Goal: Task Accomplishment & Management: Use online tool/utility

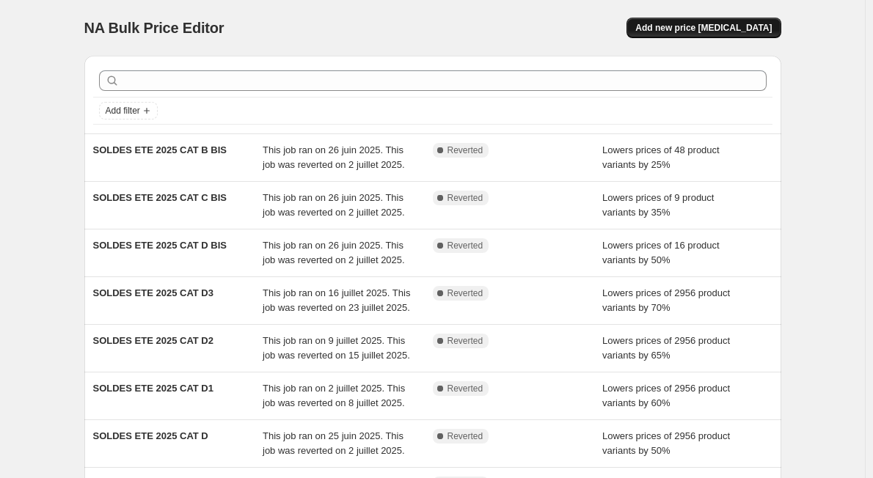
click at [678, 32] on span "Add new price [MEDICAL_DATA]" at bounding box center [703, 28] width 136 height 12
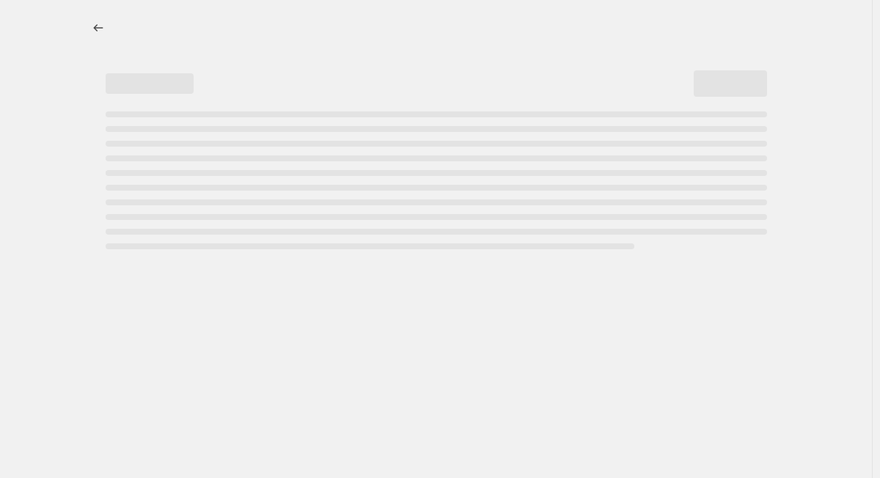
select select "percentage"
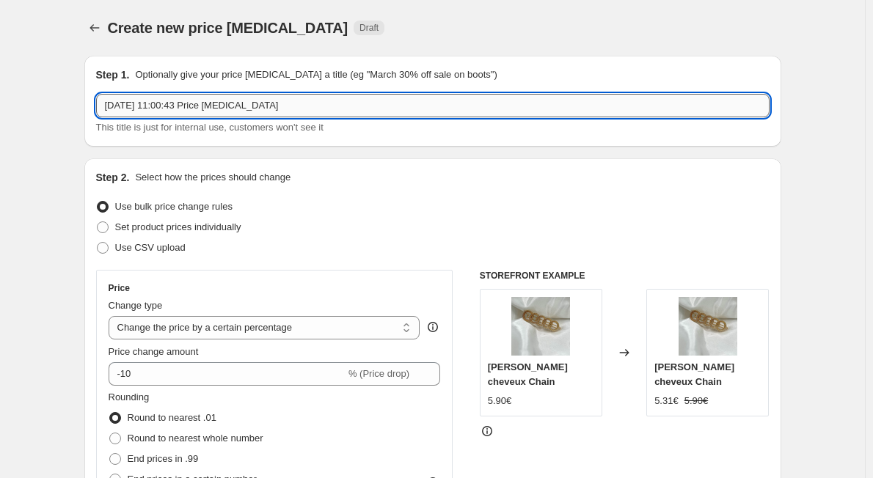
click at [243, 115] on input "2 sept. 2025, 11:00:43 Price change job" at bounding box center [432, 105] width 673 height 23
drag, startPoint x: 301, startPoint y: 110, endPoint x: 29, endPoint y: 111, distance: 272.1
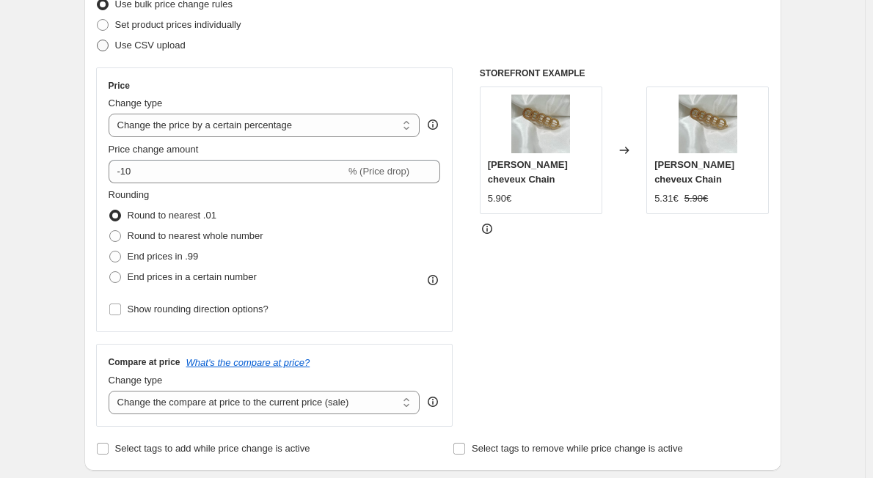
scroll to position [213, 0]
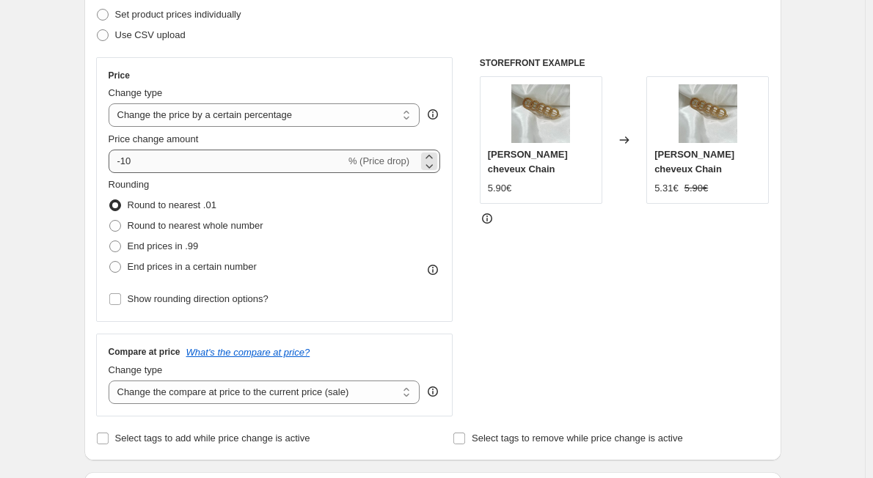
type input "BRADERIE [DATE]"
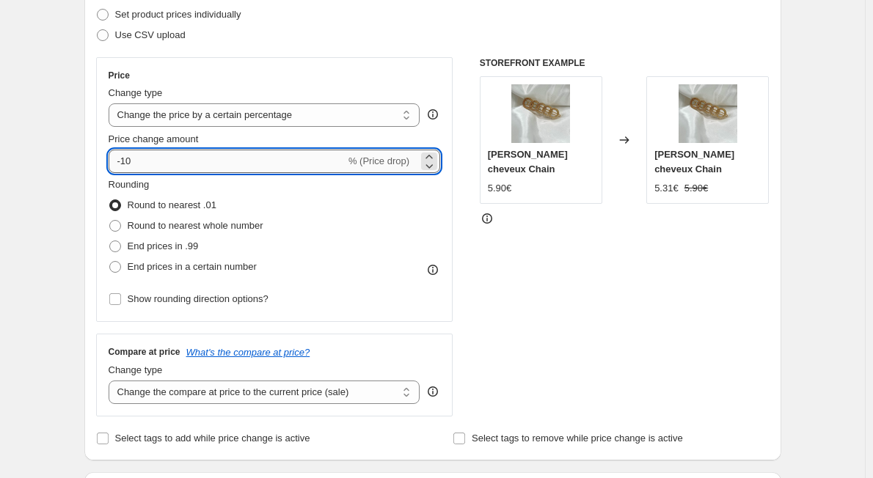
click at [160, 165] on input "-10" at bounding box center [227, 161] width 237 height 23
type input "-1"
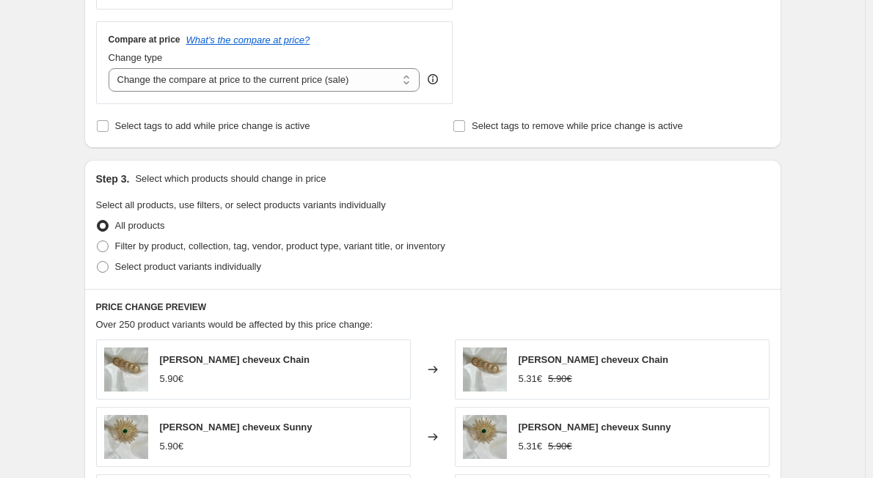
scroll to position [524, 0]
type input "-40"
click at [109, 249] on span at bounding box center [103, 247] width 12 height 12
click at [98, 242] on input "Filter by product, collection, tag, vendor, product type, variant title, or inv…" at bounding box center [97, 241] width 1 height 1
radio input "true"
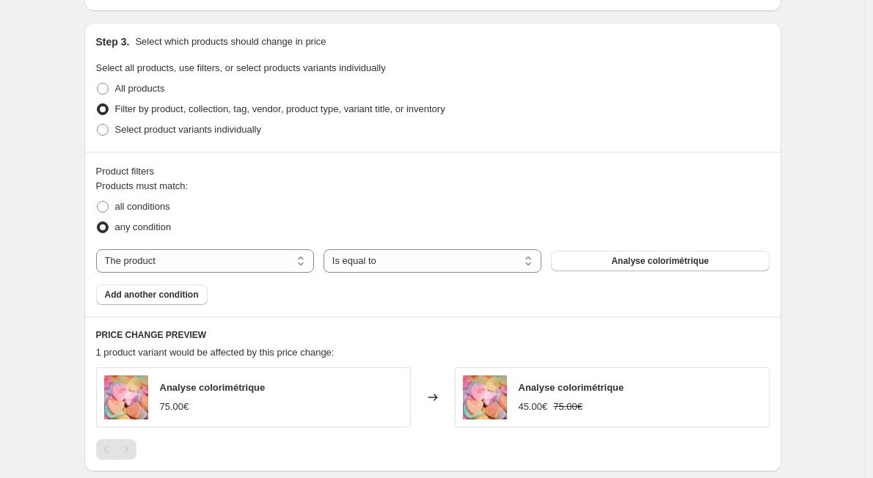
scroll to position [663, 0]
click at [236, 262] on select "The product The product's collection The product's tag The product's vendor The…" at bounding box center [205, 260] width 218 height 23
select select "collection"
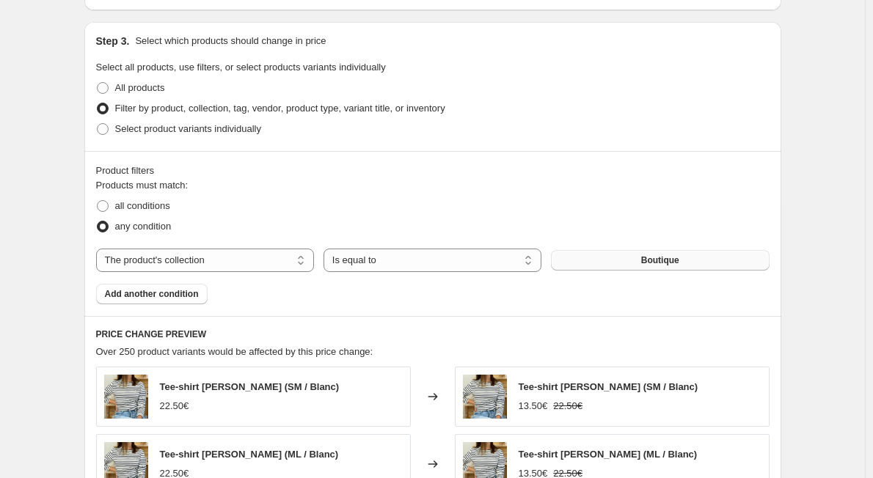
click at [609, 262] on button "Boutique" at bounding box center [660, 260] width 218 height 21
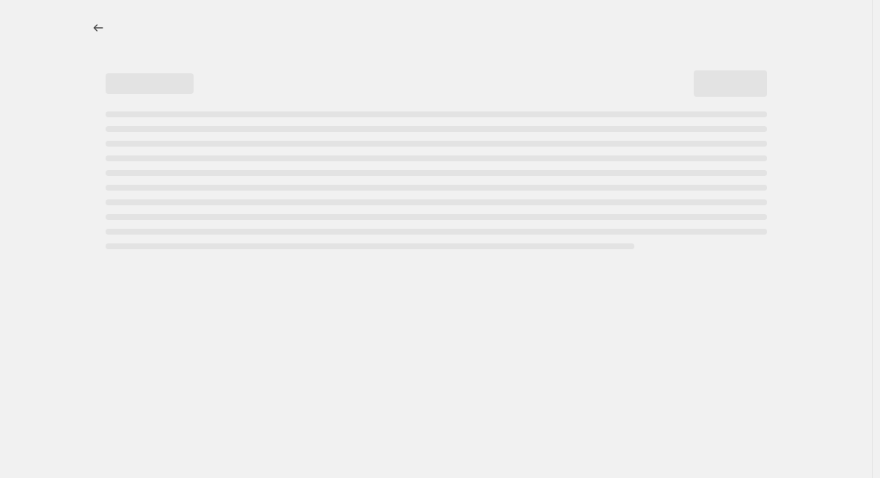
select select "percentage"
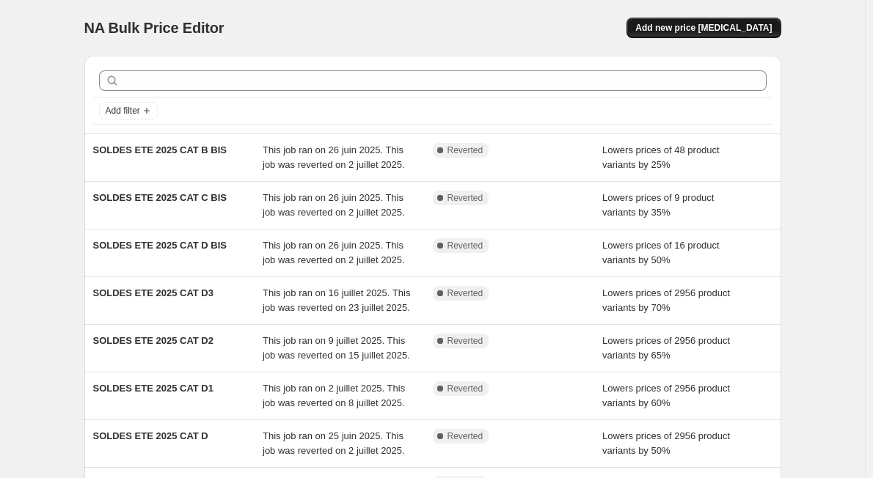
click at [702, 28] on span "Add new price change job" at bounding box center [703, 28] width 136 height 12
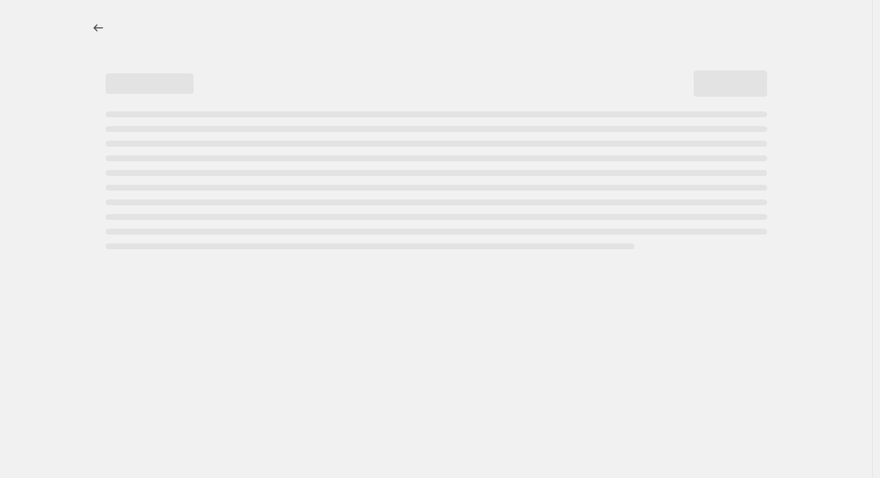
select select "percentage"
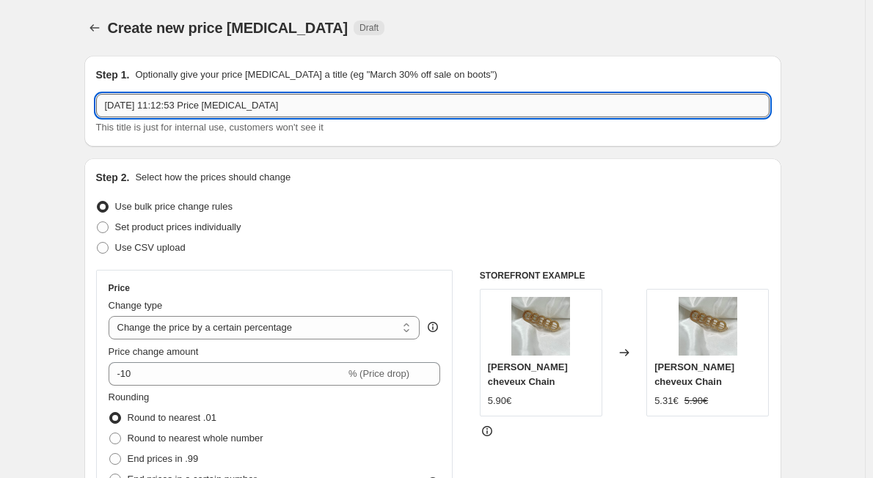
click at [212, 104] on input "2 sept. 2025, 11:12:53 Price change job" at bounding box center [432, 105] width 673 height 23
drag, startPoint x: 274, startPoint y: 103, endPoint x: 9, endPoint y: 65, distance: 268.2
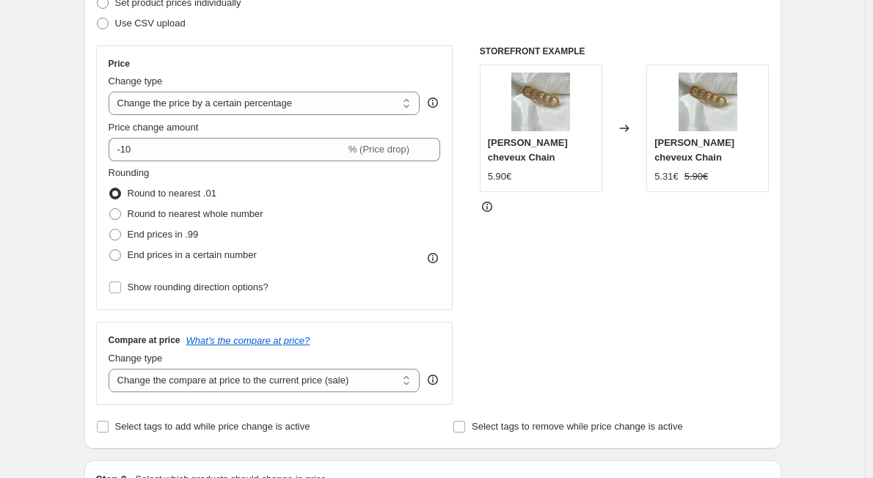
scroll to position [221, 0]
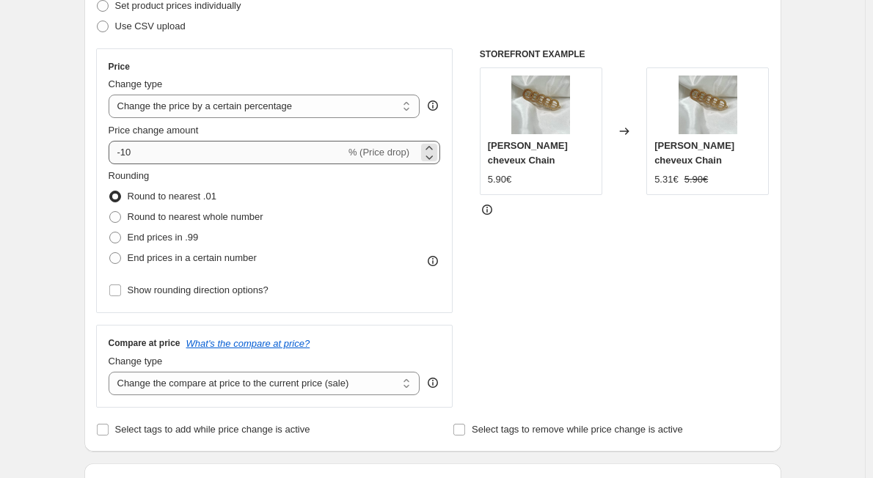
type input "BRADERIE"
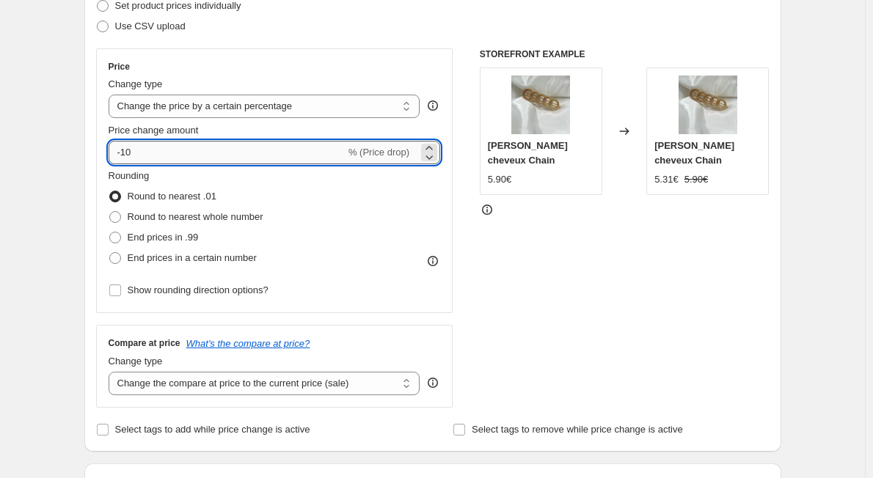
click at [170, 155] on input "-10" at bounding box center [227, 152] width 237 height 23
type input "-1"
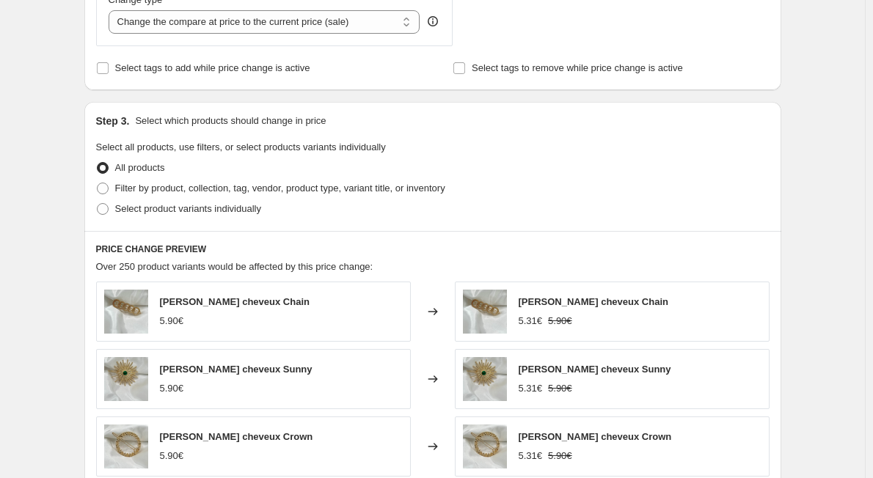
scroll to position [585, 0]
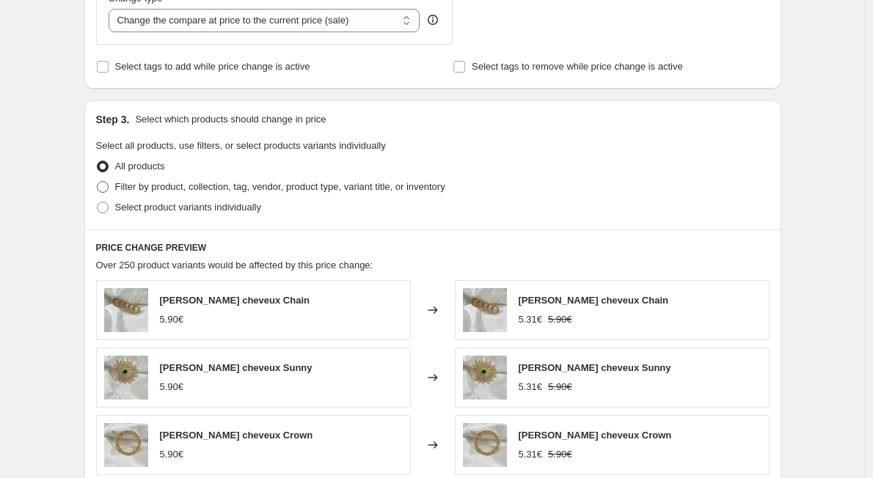
type input "-40"
click at [109, 188] on span at bounding box center [103, 187] width 12 height 12
click at [98, 182] on input "Filter by product, collection, tag, vendor, product type, variant title, or inv…" at bounding box center [97, 181] width 1 height 1
radio input "true"
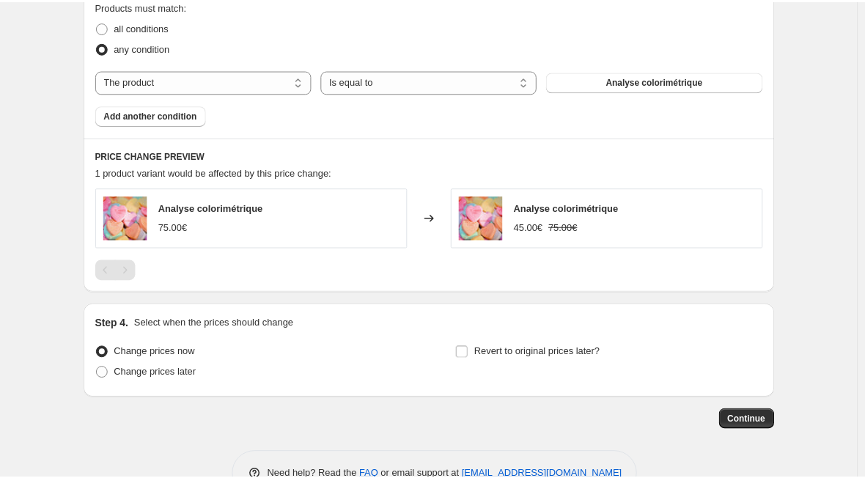
scroll to position [843, 0]
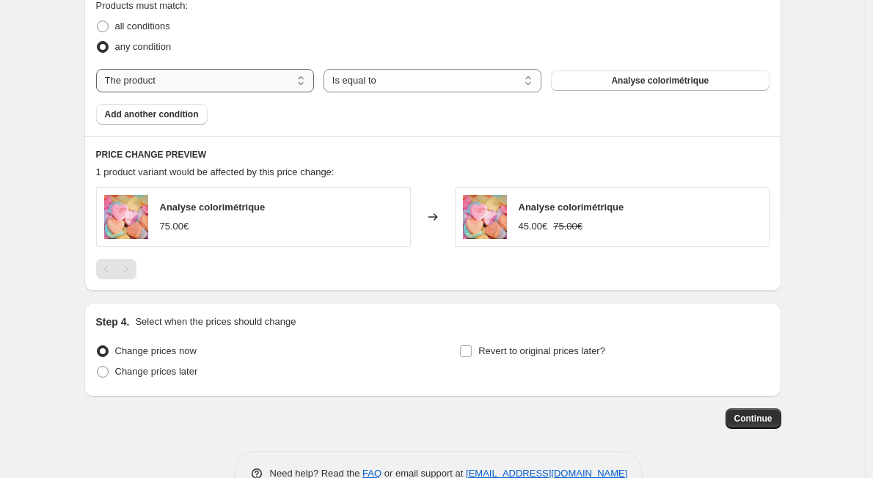
click at [227, 76] on select "The product The product's collection The product's tag The product's vendor The…" at bounding box center [205, 80] width 218 height 23
select select "collection"
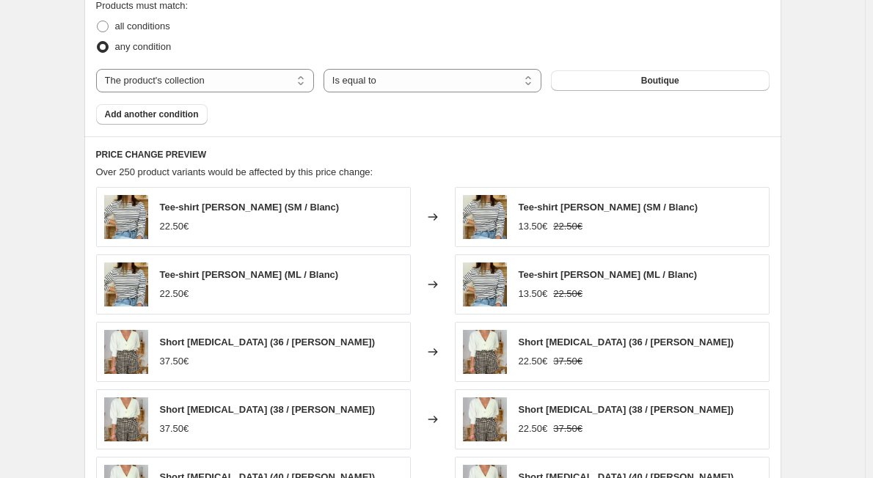
click at [628, 82] on button "Boutique" at bounding box center [660, 80] width 218 height 21
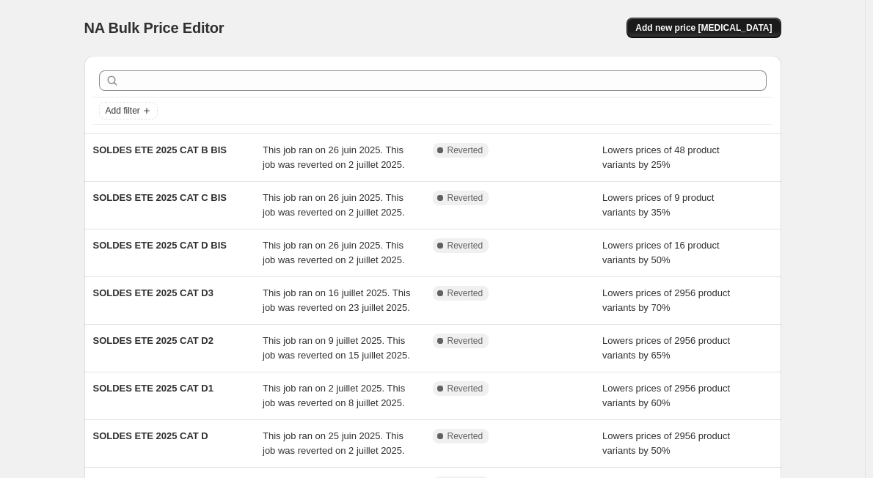
click at [709, 29] on span "Add new price [MEDICAL_DATA]" at bounding box center [703, 28] width 136 height 12
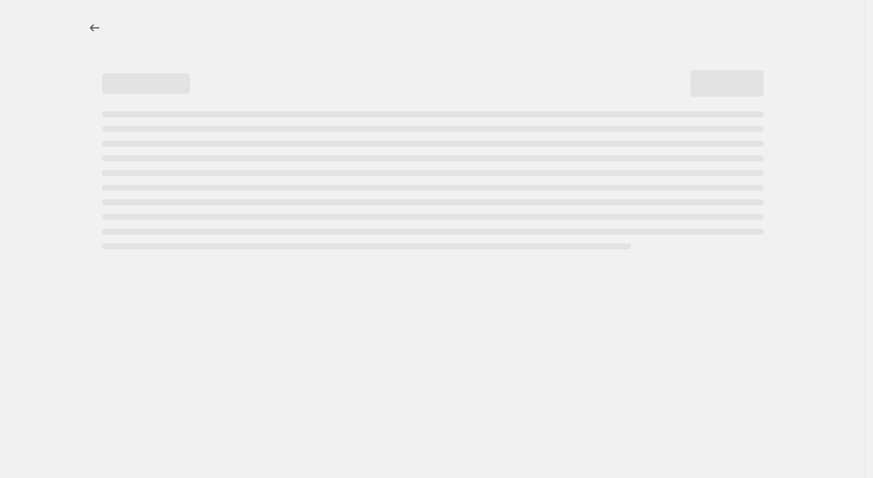
select select "percentage"
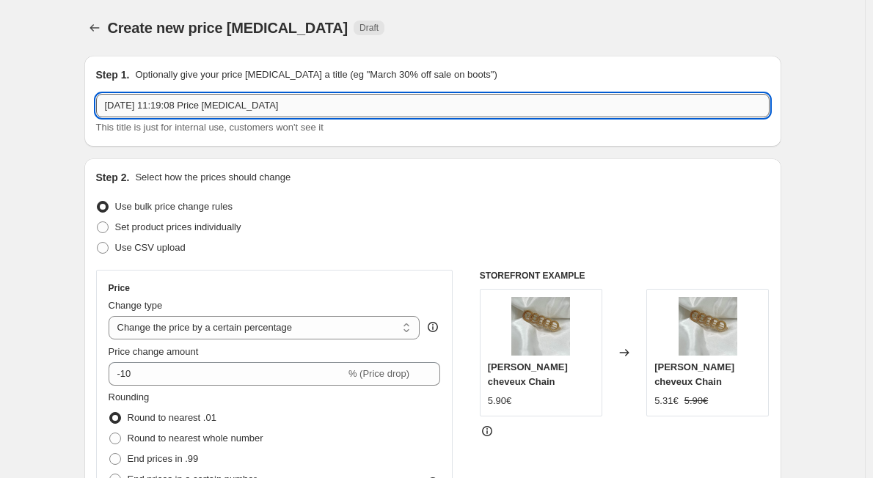
click at [172, 108] on input "2 sept. 2025, 11:19:08 Price change job" at bounding box center [432, 105] width 673 height 23
drag, startPoint x: 293, startPoint y: 109, endPoint x: -176, endPoint y: -24, distance: 487.1
click at [0, 0] on html "Home Settings Plans Skip to content Create new price change job. This page is r…" at bounding box center [436, 239] width 873 height 478
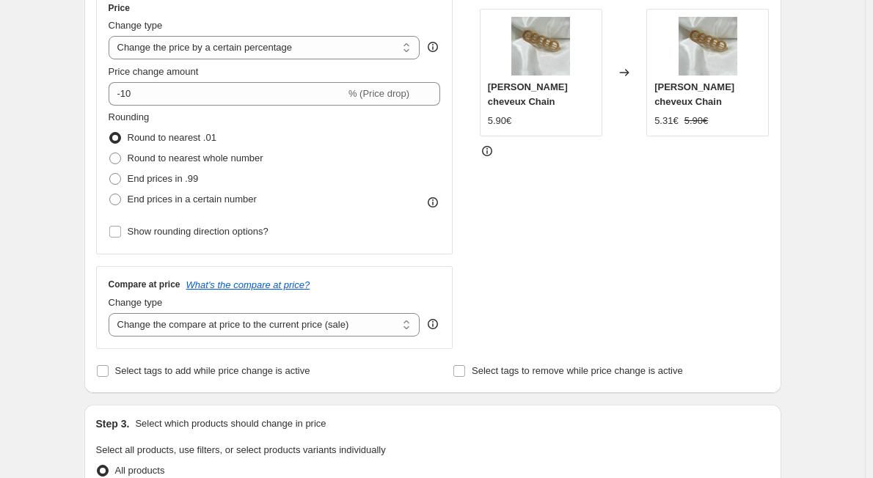
scroll to position [281, 0]
type input "BRADERIE"
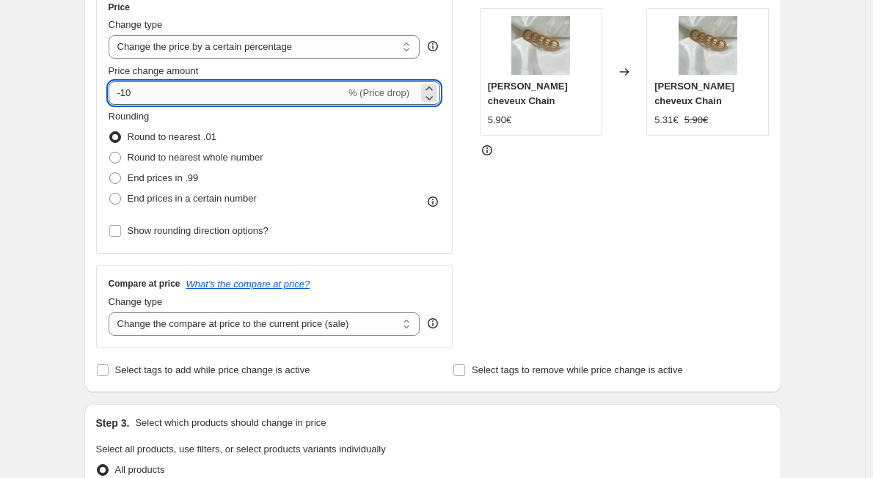
click at [184, 84] on input "-10" at bounding box center [227, 92] width 237 height 23
type input "-1"
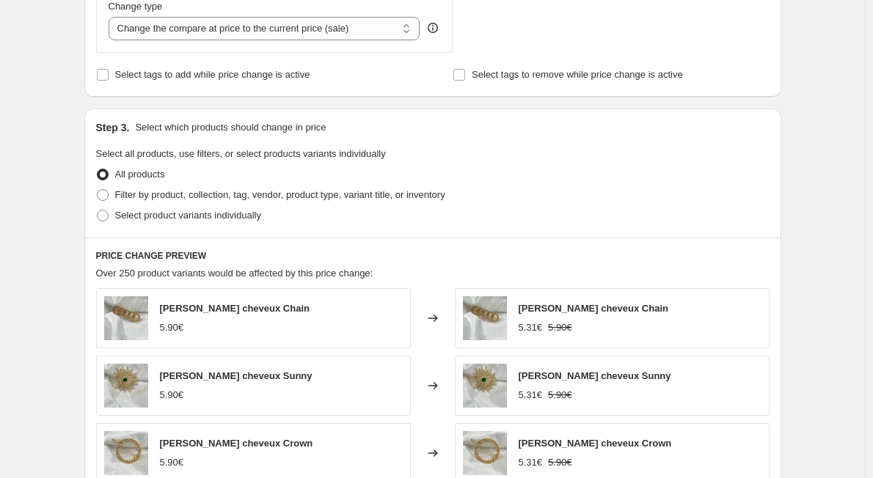
scroll to position [577, 0]
type input "-40"
click at [105, 196] on span at bounding box center [103, 194] width 12 height 12
click at [98, 189] on input "Filter by product, collection, tag, vendor, product type, variant title, or inv…" at bounding box center [97, 188] width 1 height 1
radio input "true"
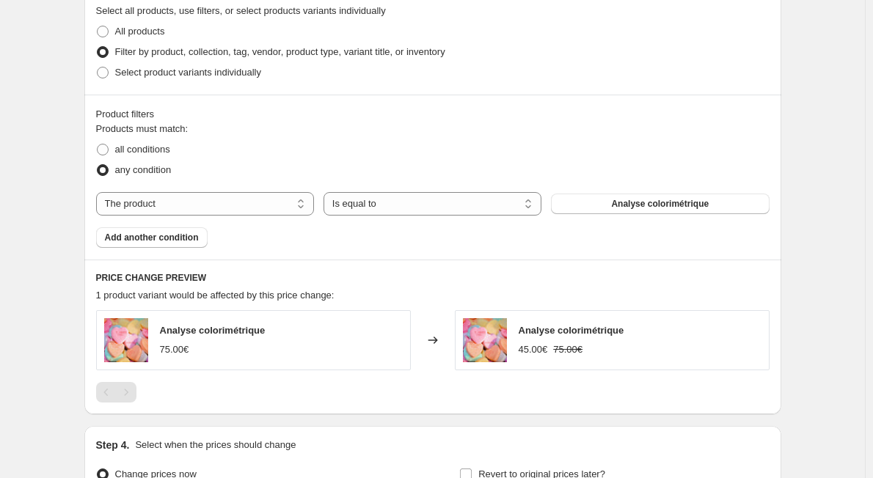
scroll to position [721, 0]
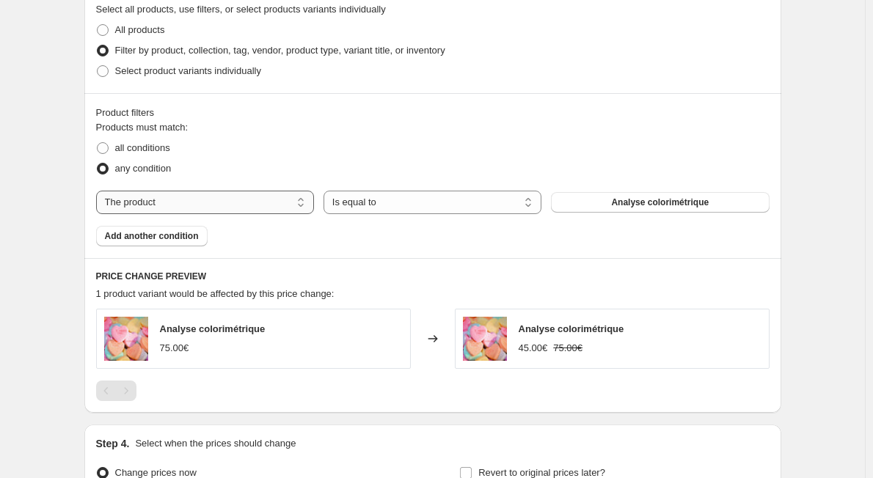
click at [249, 197] on select "The product The product's collection The product's tag The product's vendor The…" at bounding box center [205, 202] width 218 height 23
select select "collection"
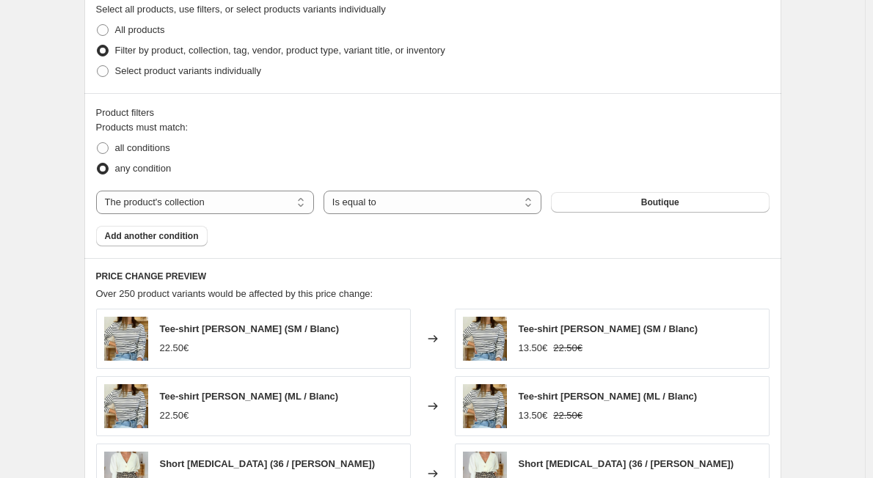
click at [654, 205] on span "Boutique" at bounding box center [660, 203] width 38 height 12
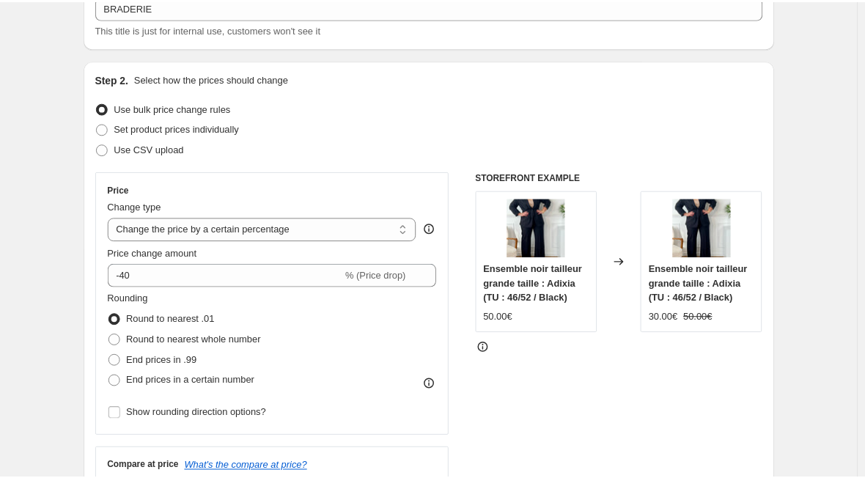
scroll to position [0, 0]
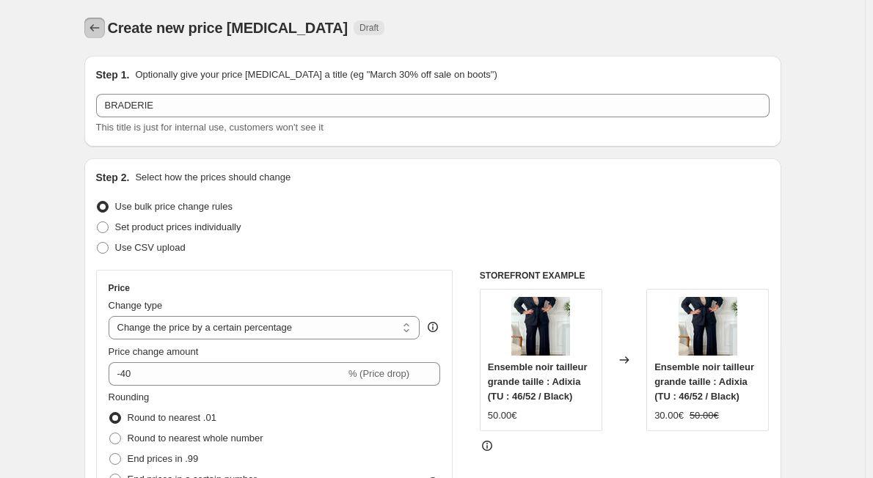
click at [92, 24] on icon "Price change jobs" at bounding box center [94, 28] width 15 height 15
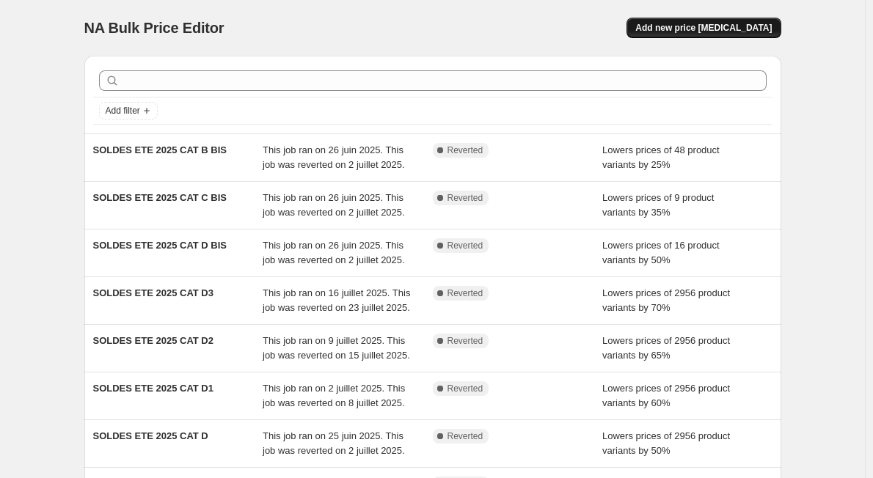
click at [691, 23] on span "Add new price [MEDICAL_DATA]" at bounding box center [703, 28] width 136 height 12
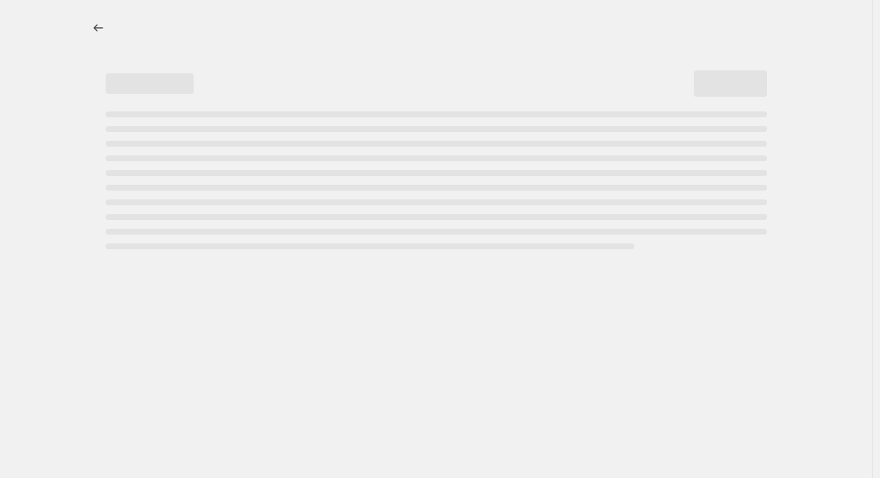
select select "percentage"
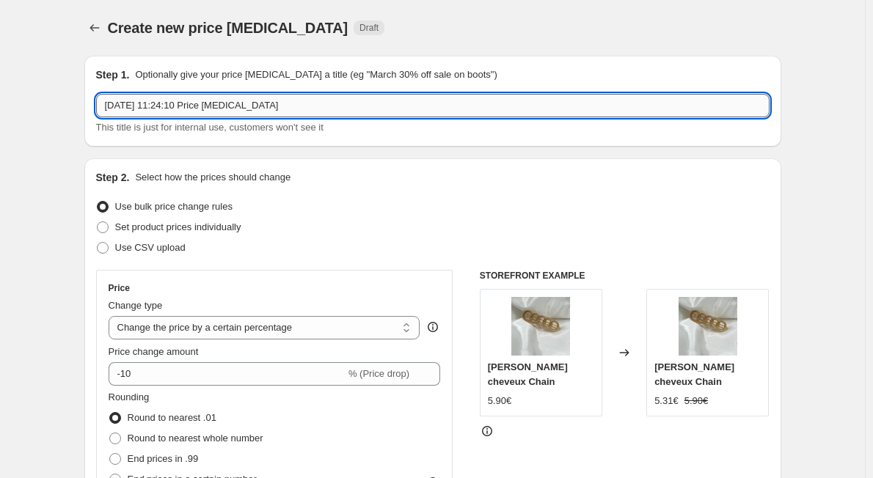
click at [277, 111] on input "2 sept. 2025, 11:24:10 Price change job" at bounding box center [432, 105] width 673 height 23
type input "2"
type input "BRADERIE [DATE]"
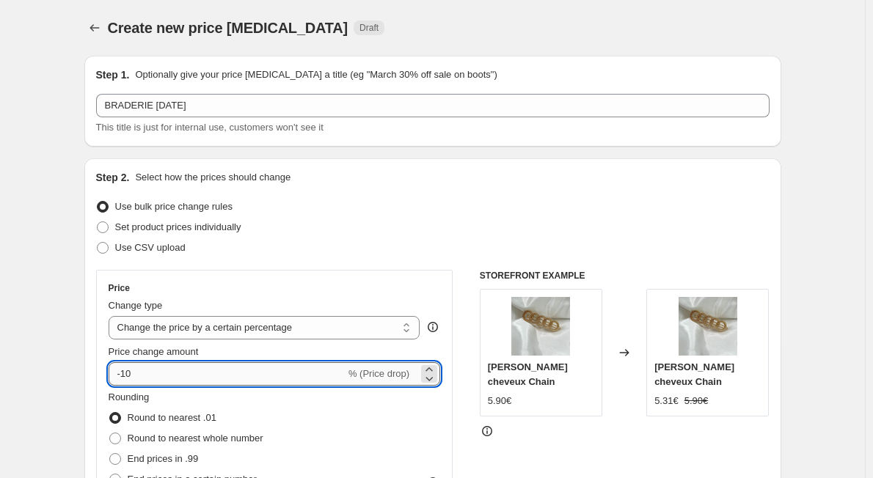
click at [208, 374] on input "-10" at bounding box center [227, 373] width 237 height 23
type input "-1"
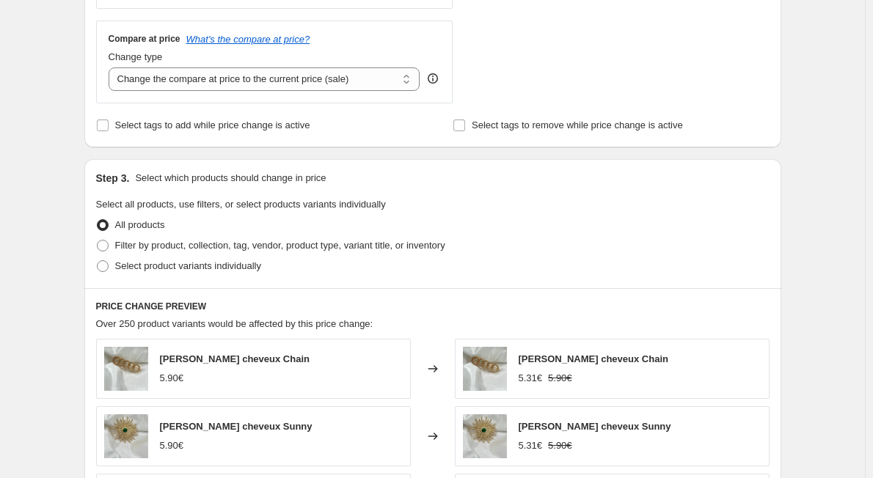
scroll to position [527, 0]
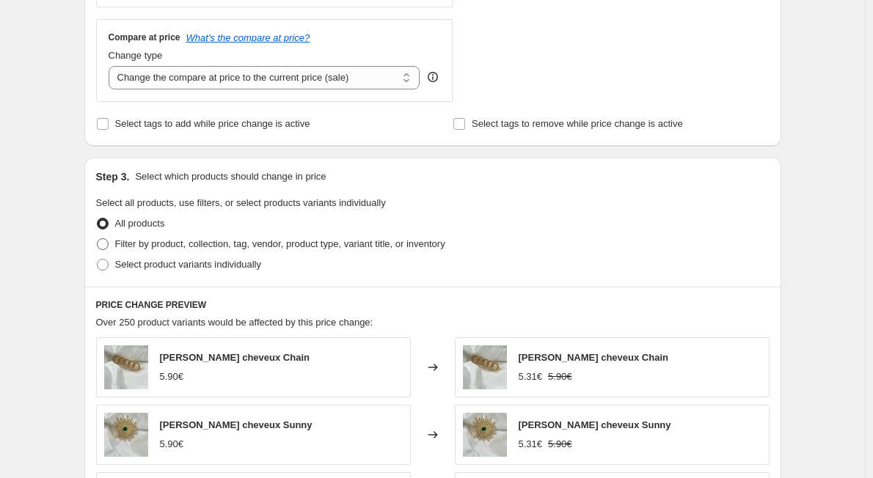
type input "-40"
click at [104, 242] on span at bounding box center [103, 244] width 12 height 12
click at [98, 239] on input "Filter by product, collection, tag, vendor, product type, variant title, or inv…" at bounding box center [97, 238] width 1 height 1
radio input "true"
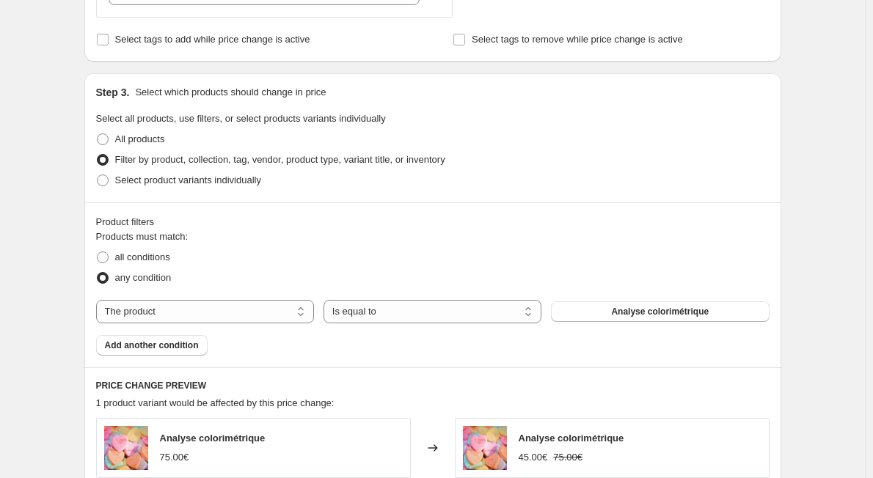
scroll to position [613, 0]
click at [274, 315] on select "The product The product's collection The product's tag The product's vendor The…" at bounding box center [205, 310] width 218 height 23
select select "collection"
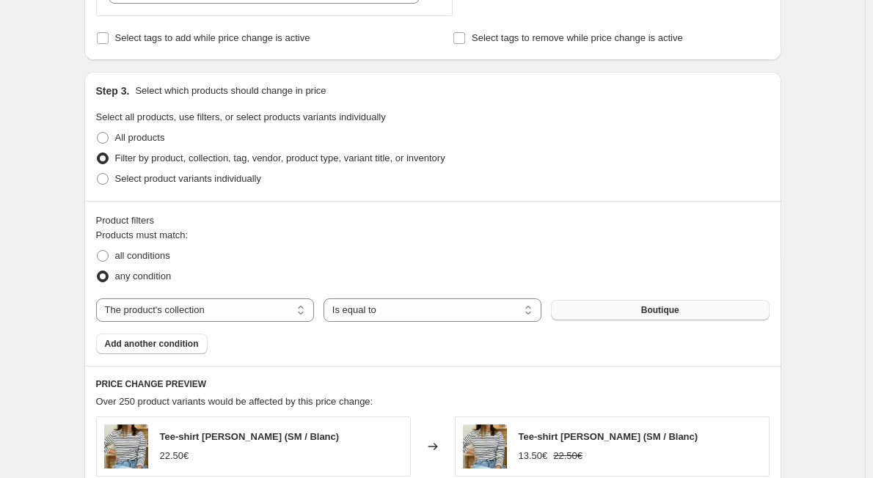
click at [675, 314] on span "Boutique" at bounding box center [660, 310] width 38 height 12
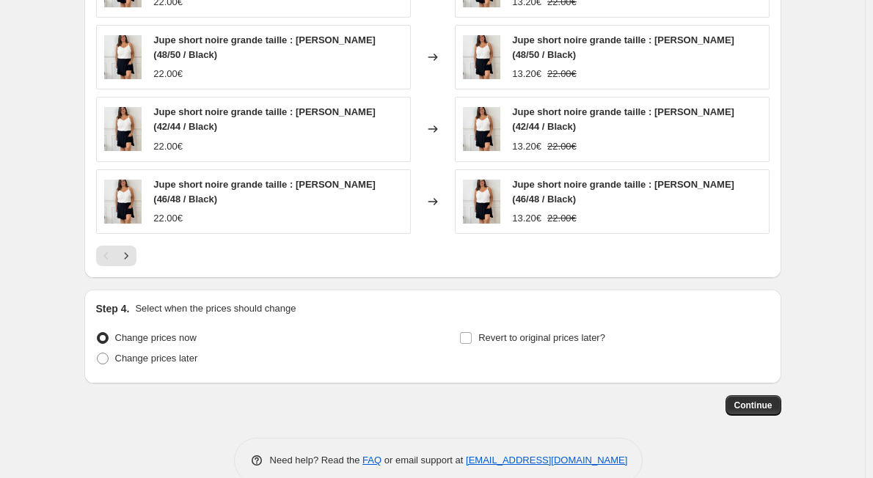
scroll to position [1159, 0]
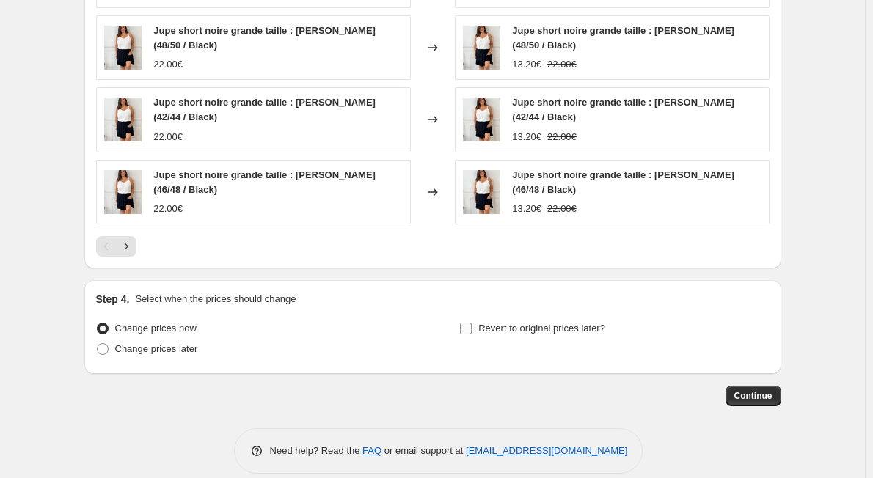
click at [472, 323] on input "Revert to original prices later?" at bounding box center [466, 329] width 12 height 12
checkbox input "true"
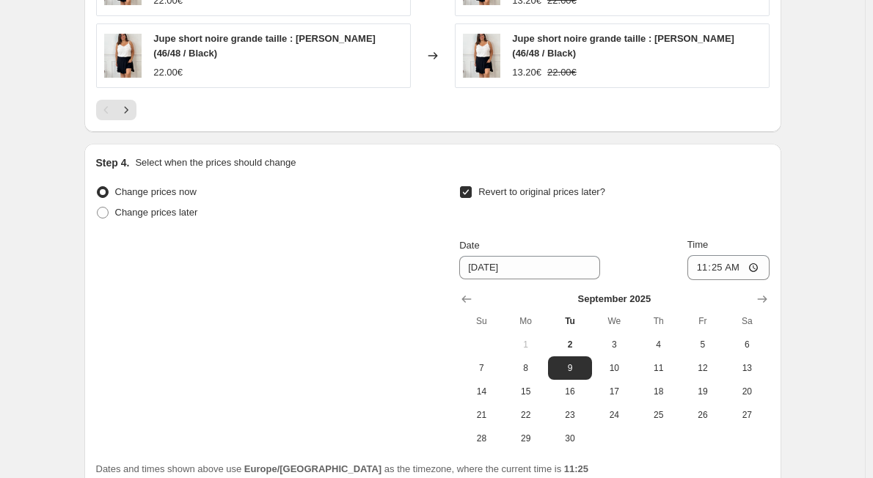
scroll to position [1296, 0]
click at [570, 385] on span "16" at bounding box center [570, 391] width 32 height 12
type input "[DATE]"
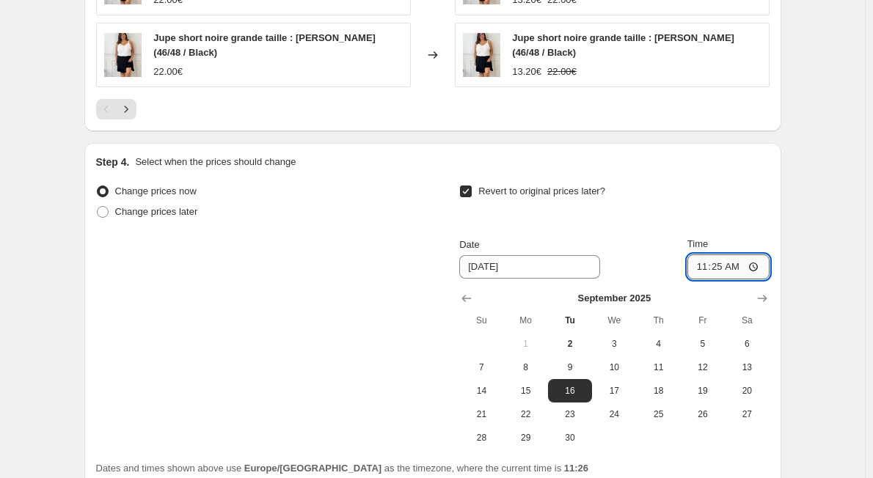
click at [757, 255] on input "11:25" at bounding box center [728, 267] width 82 height 25
type input "12:00"
click at [393, 342] on div "Change prices now Change prices later Revert to original prices later? Date 9/1…" at bounding box center [432, 315] width 673 height 268
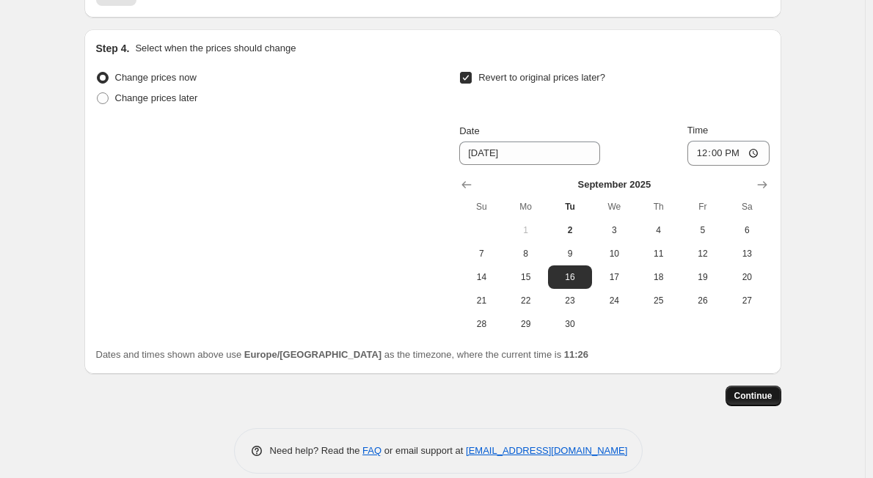
click at [772, 390] on span "Continue" at bounding box center [753, 396] width 38 height 12
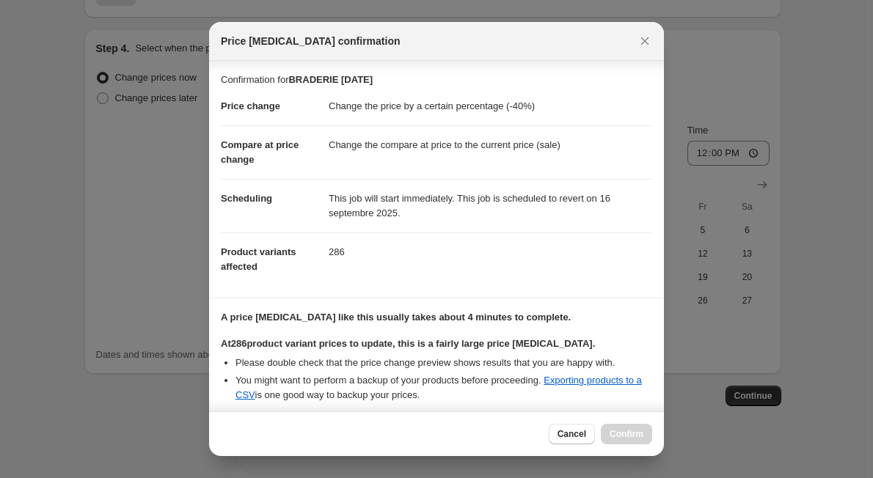
scroll to position [235, 0]
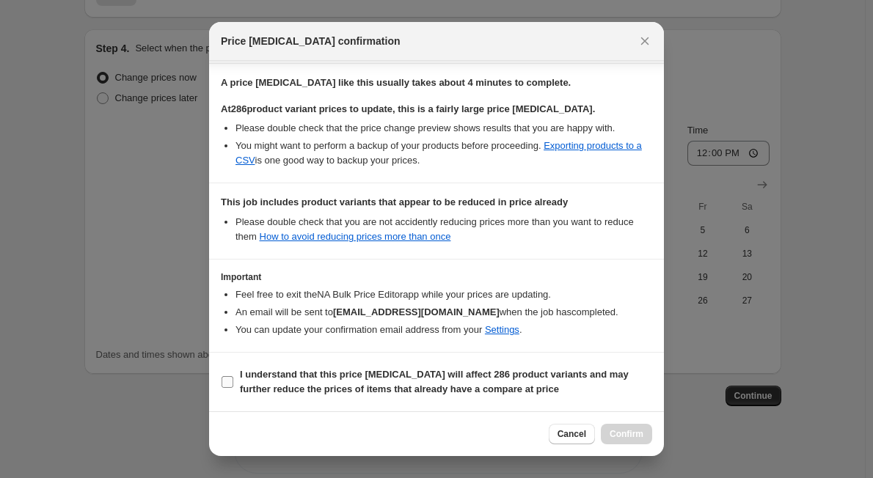
click at [226, 377] on input "I understand that this price change job will affect 286 product variants and ma…" at bounding box center [227, 382] width 12 height 12
checkbox input "true"
click at [628, 435] on span "Confirm" at bounding box center [626, 434] width 34 height 12
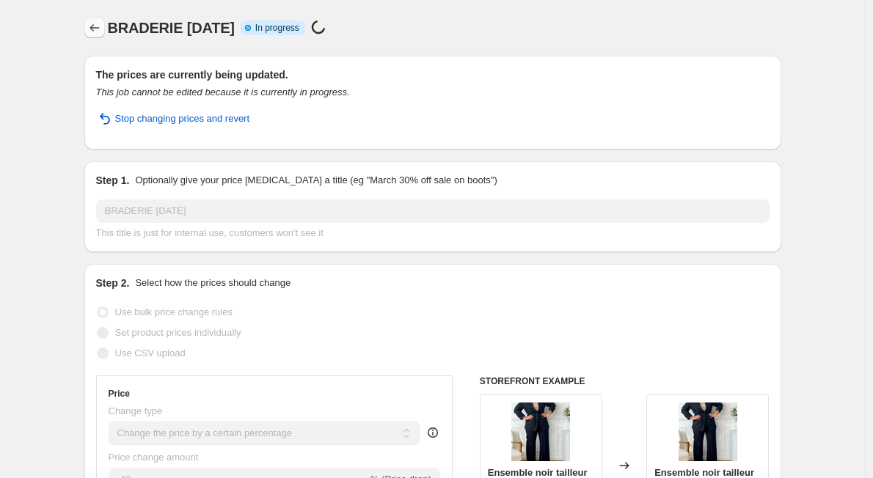
click at [99, 33] on icon "Price change jobs" at bounding box center [94, 28] width 15 height 15
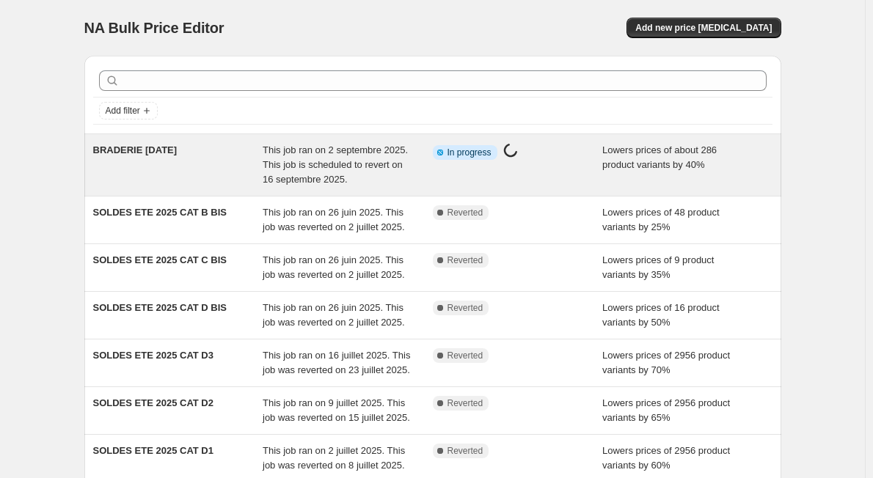
click at [161, 151] on span "BRADERIE [DATE]" at bounding box center [135, 149] width 84 height 11
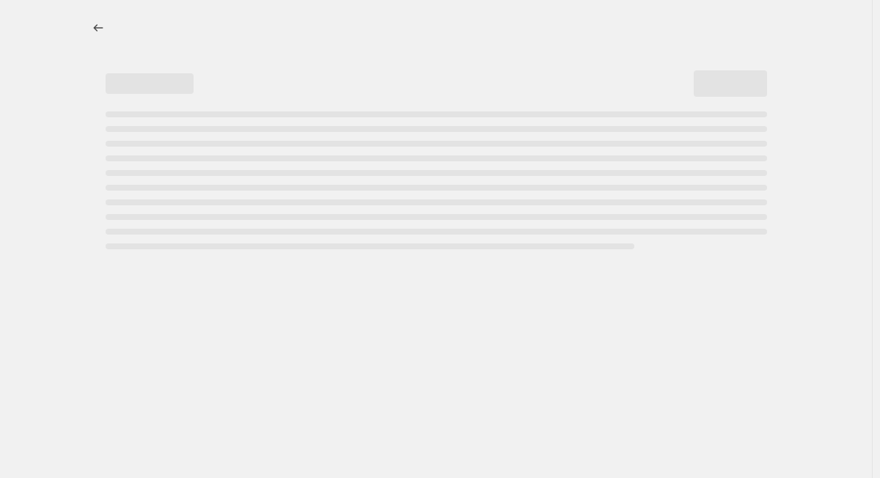
select select "percentage"
select select "collection"
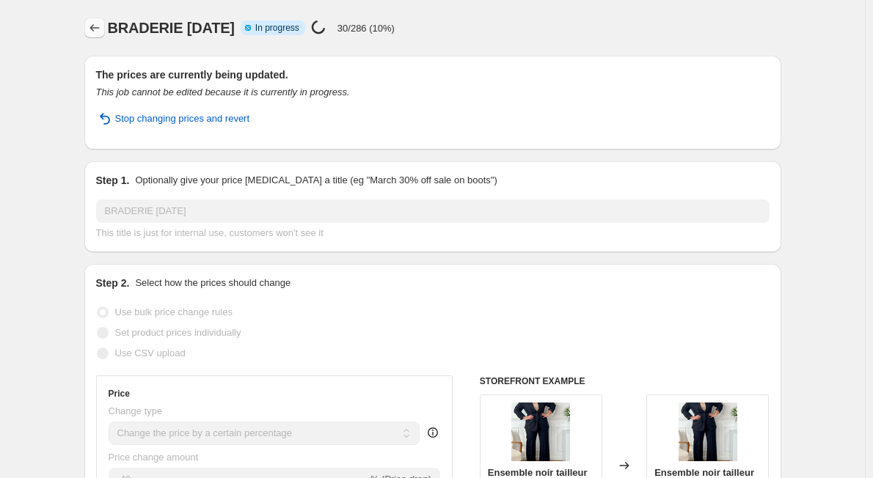
click at [95, 28] on icon "Price change jobs" at bounding box center [94, 28] width 15 height 15
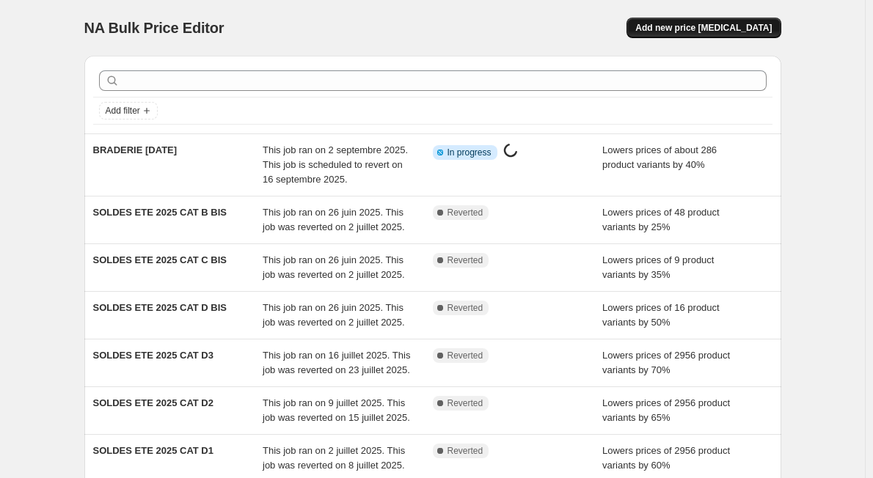
click at [708, 23] on span "Add new price [MEDICAL_DATA]" at bounding box center [703, 28] width 136 height 12
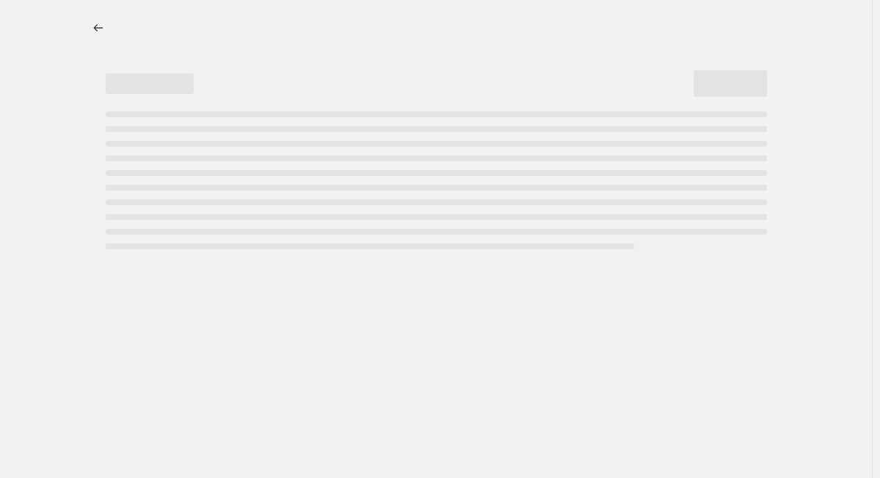
select select "percentage"
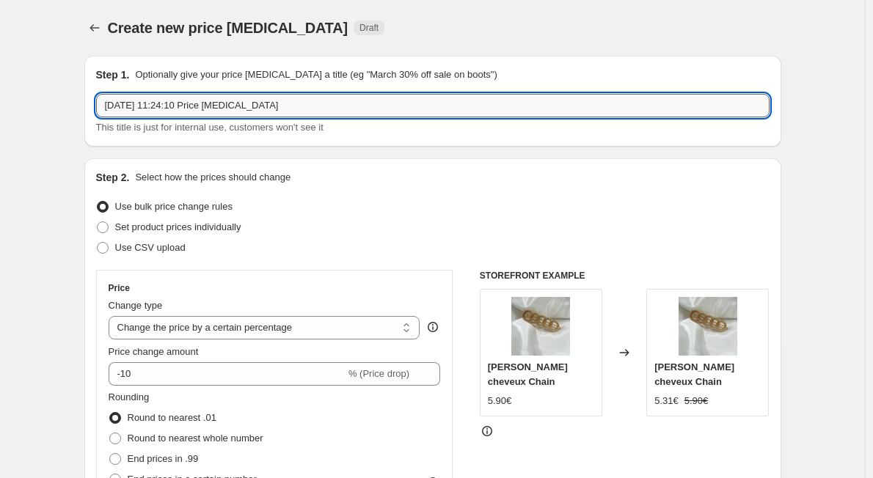
click at [194, 114] on input "2 sept. 2025, 11:24:10 Price change job" at bounding box center [432, 105] width 673 height 23
click at [329, 107] on input "2 sept. 2025, 11:24:10 Price change job" at bounding box center [432, 105] width 673 height 23
type input "2"
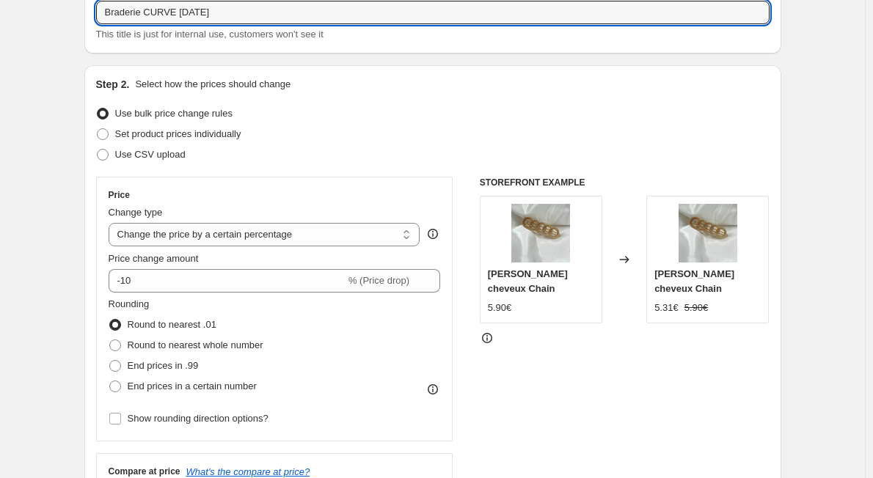
scroll to position [97, 0]
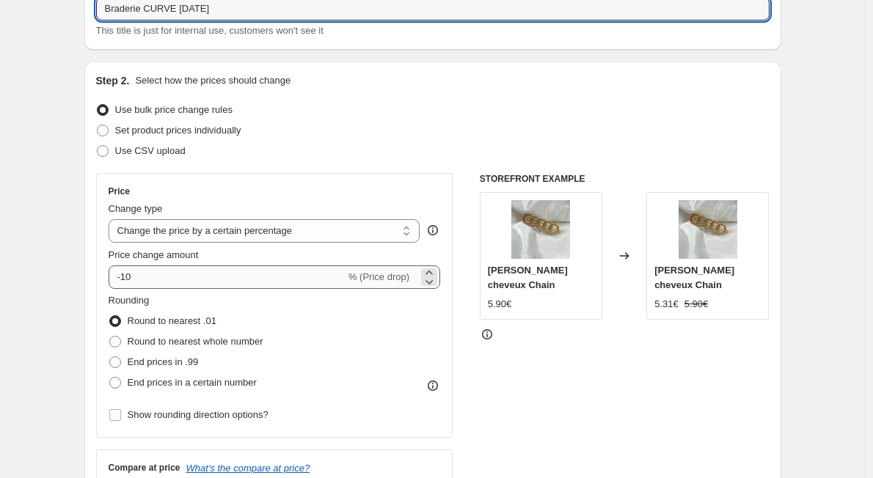
type input "Braderie CURVE sept 2025"
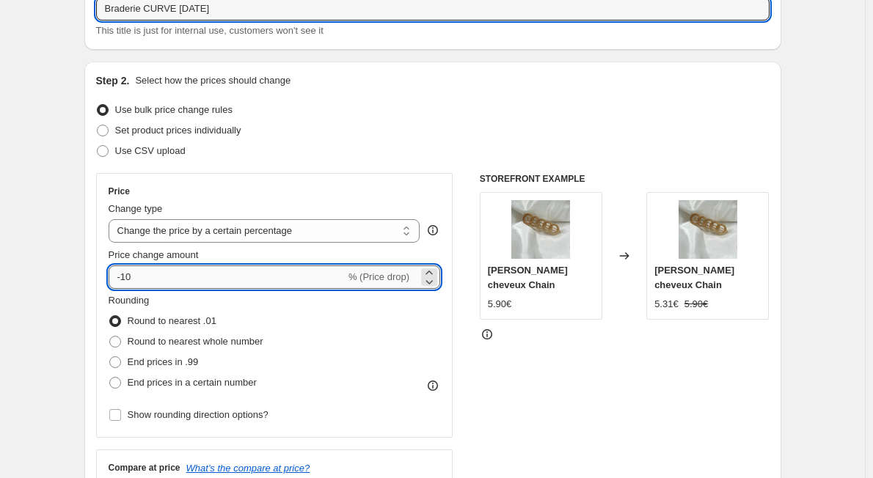
click at [155, 272] on input "-10" at bounding box center [227, 277] width 237 height 23
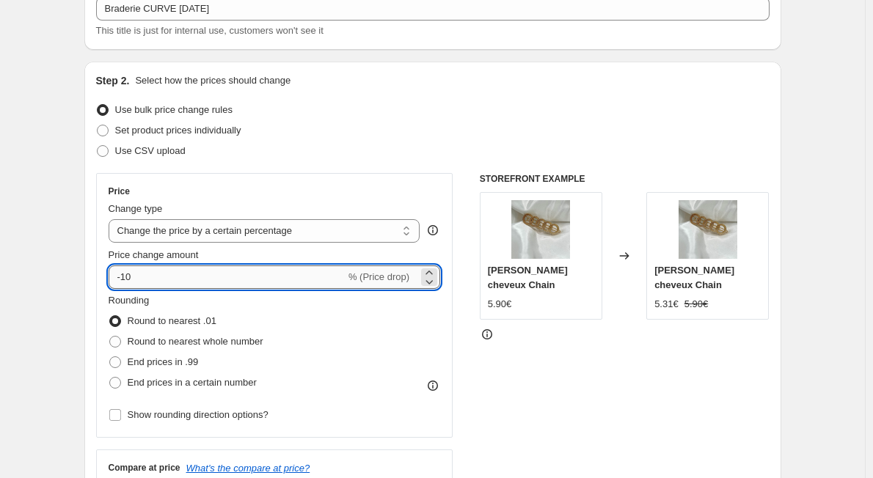
click at [155, 272] on input "-10" at bounding box center [227, 277] width 237 height 23
type input "-1"
type input "-3"
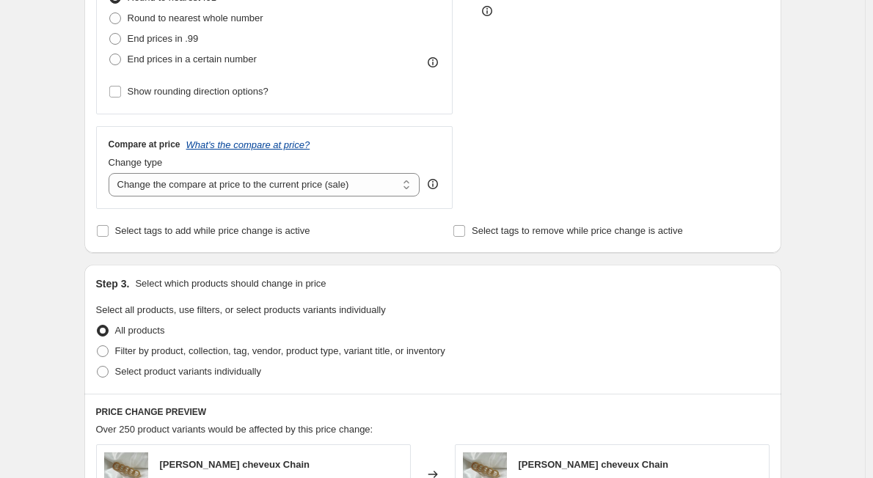
scroll to position [421, 0]
type input "-40"
click at [109, 354] on span at bounding box center [103, 351] width 12 height 12
click at [98, 345] on input "Filter by product, collection, tag, vendor, product type, variant title, or inv…" at bounding box center [97, 345] width 1 height 1
radio input "true"
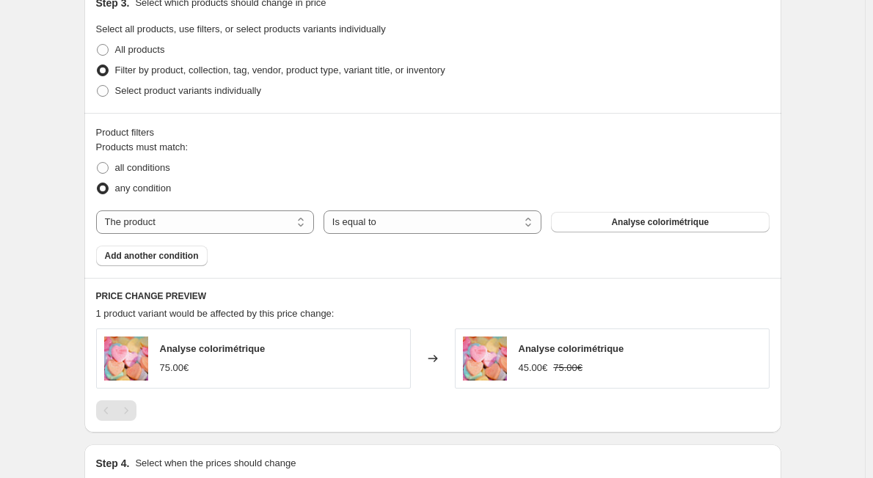
scroll to position [717, 0]
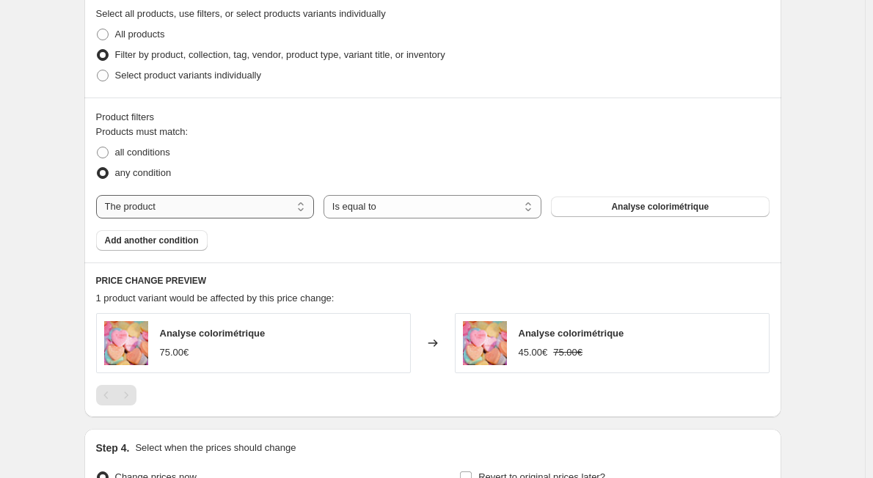
click at [268, 211] on select "The product The product's collection The product's tag The product's vendor The…" at bounding box center [205, 206] width 218 height 23
select select "collection"
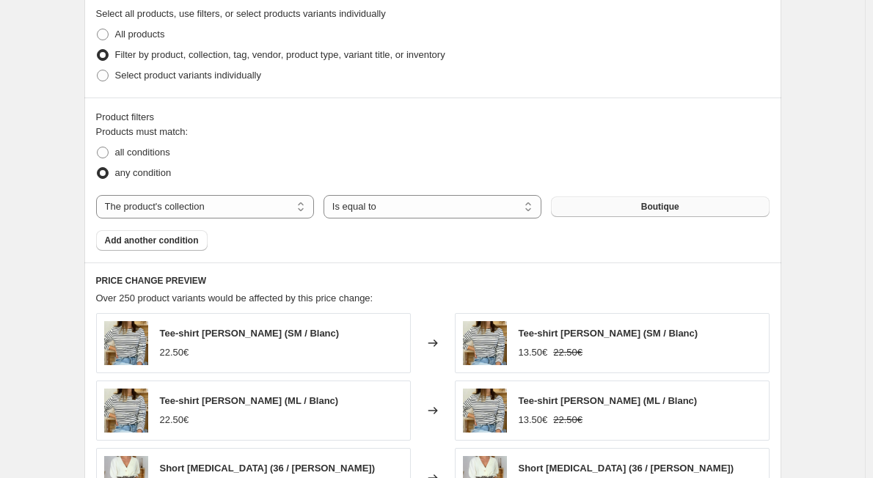
click at [619, 210] on button "Boutique" at bounding box center [660, 207] width 218 height 21
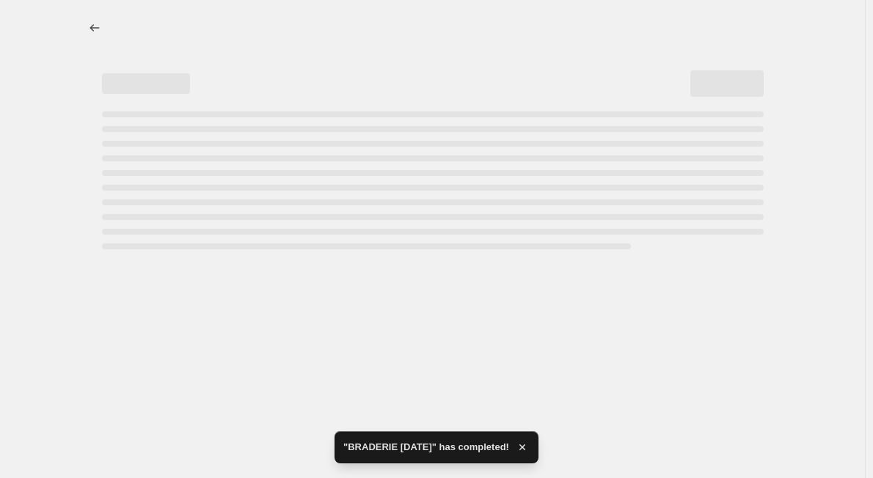
scroll to position [0, 0]
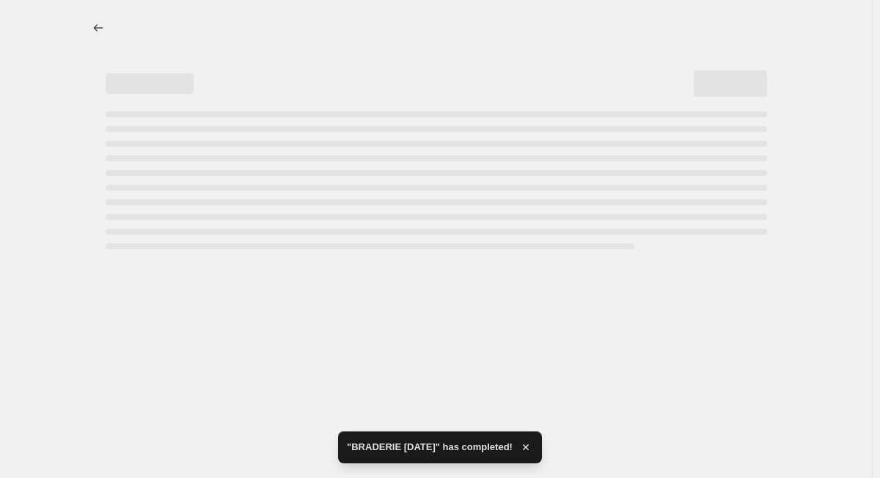
select select "percentage"
select select "collection"
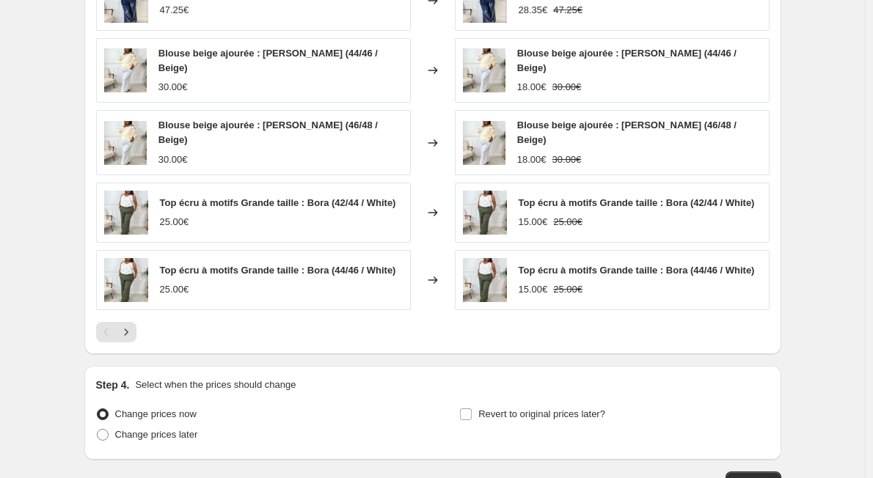
scroll to position [1154, 0]
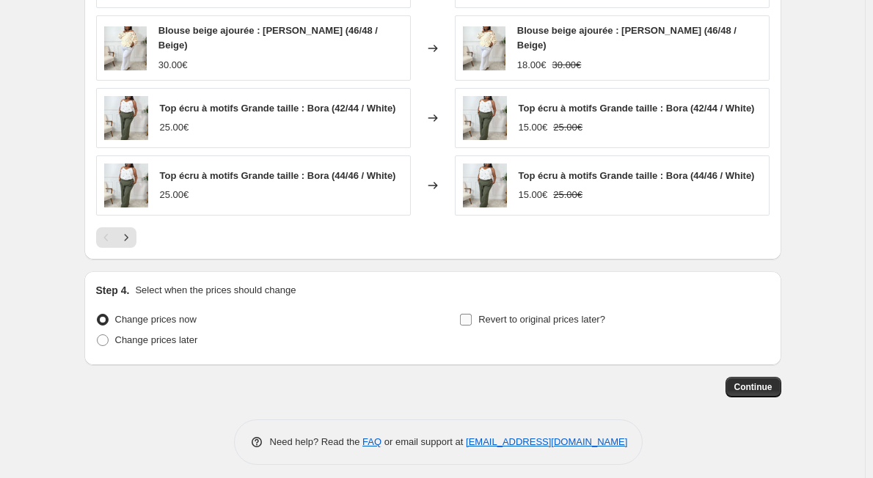
click at [467, 314] on input "Revert to original prices later?" at bounding box center [466, 320] width 12 height 12
checkbox input "true"
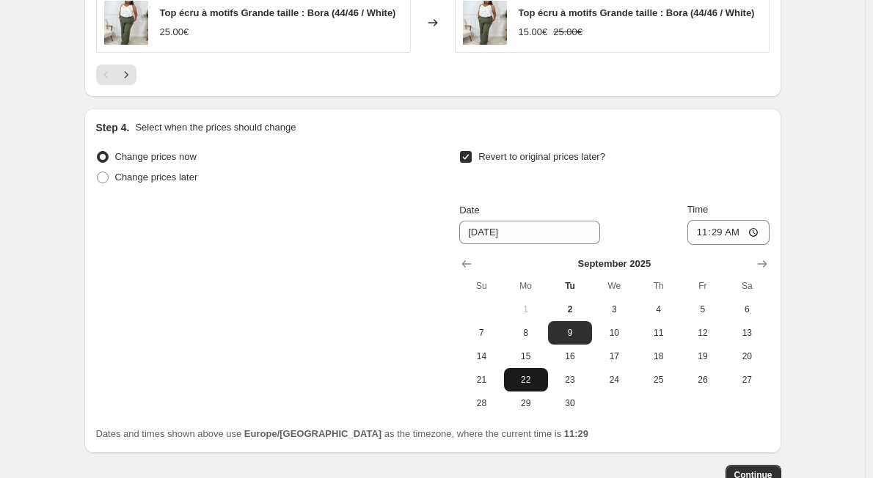
scroll to position [1317, 0]
click at [574, 354] on button "16" at bounding box center [570, 355] width 44 height 23
type input "9/16/2025"
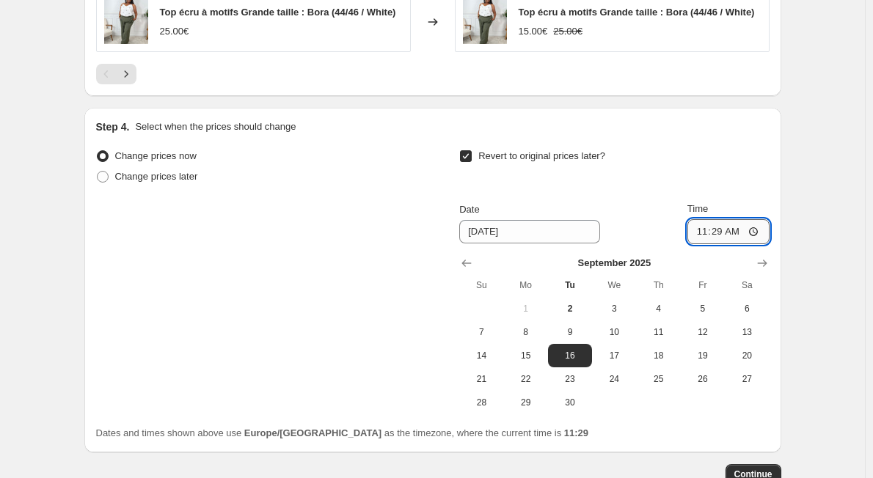
click at [753, 224] on input "11:29" at bounding box center [728, 231] width 82 height 25
type input "12:00"
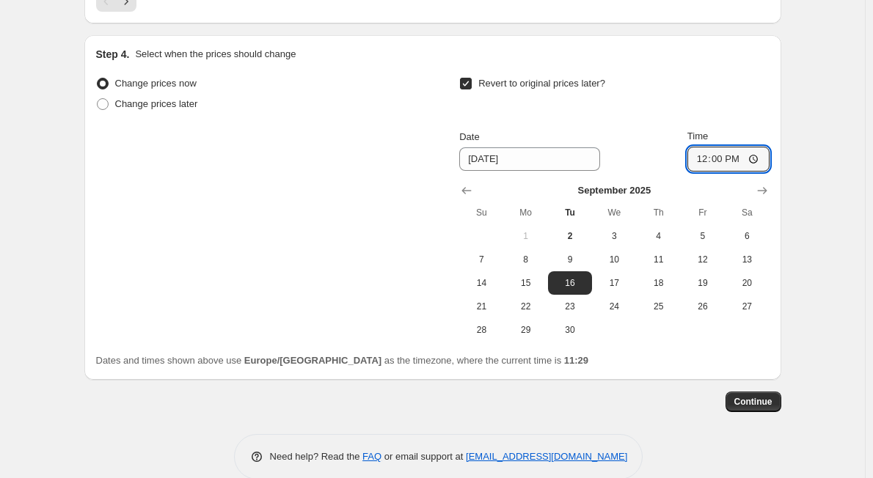
scroll to position [1405, 0]
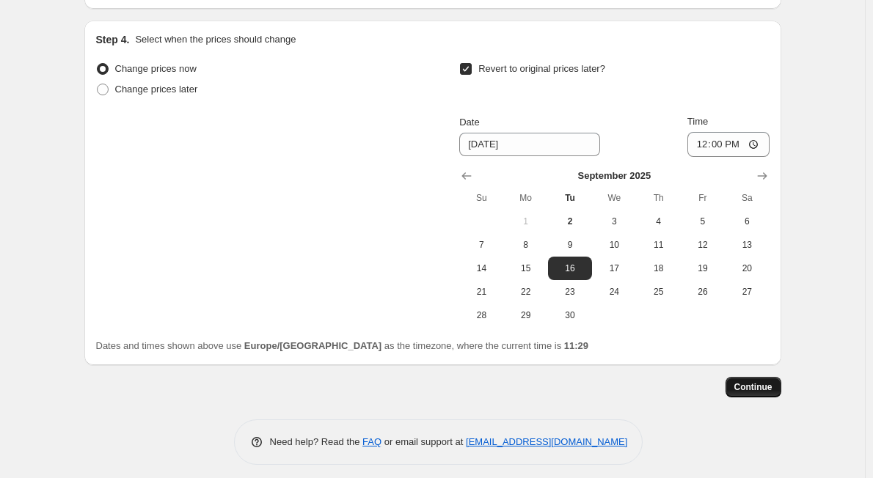
click at [760, 384] on button "Continue" at bounding box center [753, 387] width 56 height 21
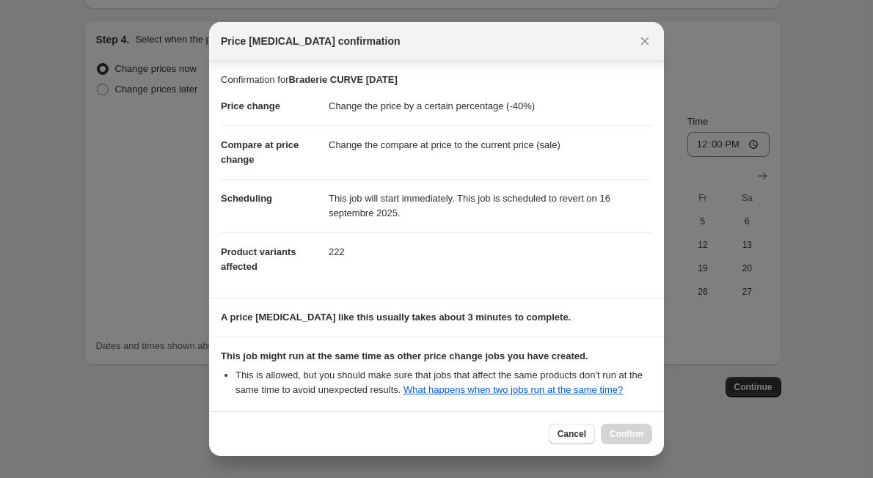
scroll to position [154, 0]
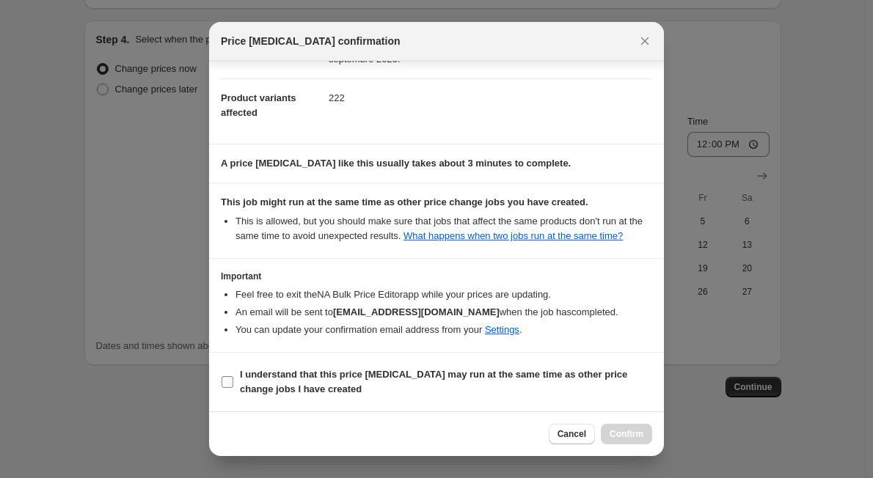
click at [228, 383] on input "I understand that this price change job may run at the same time as other price…" at bounding box center [227, 382] width 12 height 12
checkbox input "true"
click at [618, 431] on span "Confirm" at bounding box center [626, 434] width 34 height 12
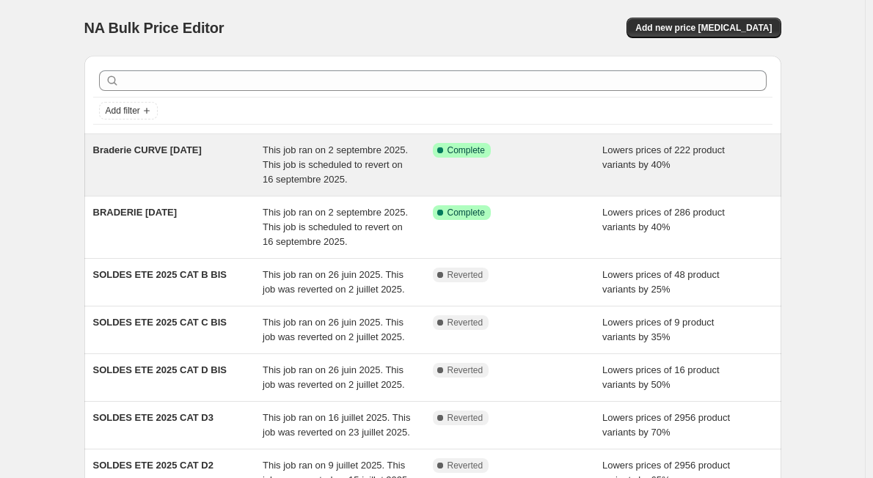
click at [205, 166] on div "Braderie CURVE [DATE]" at bounding box center [178, 165] width 170 height 44
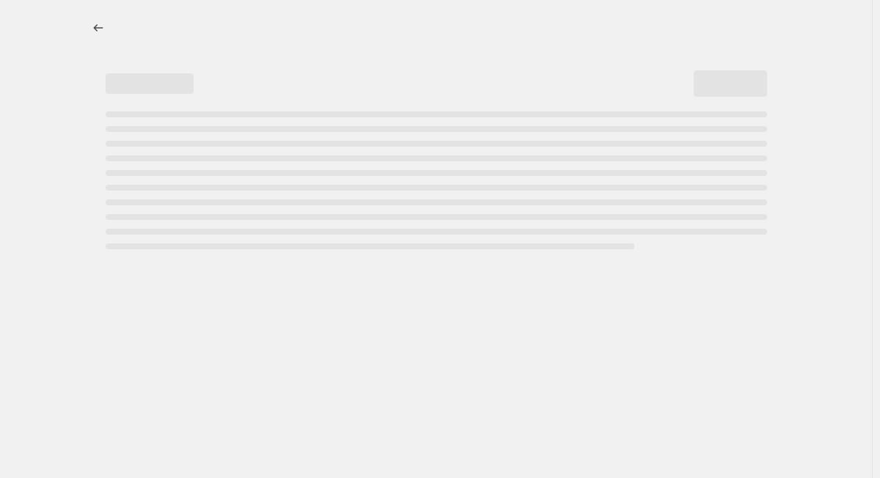
select select "percentage"
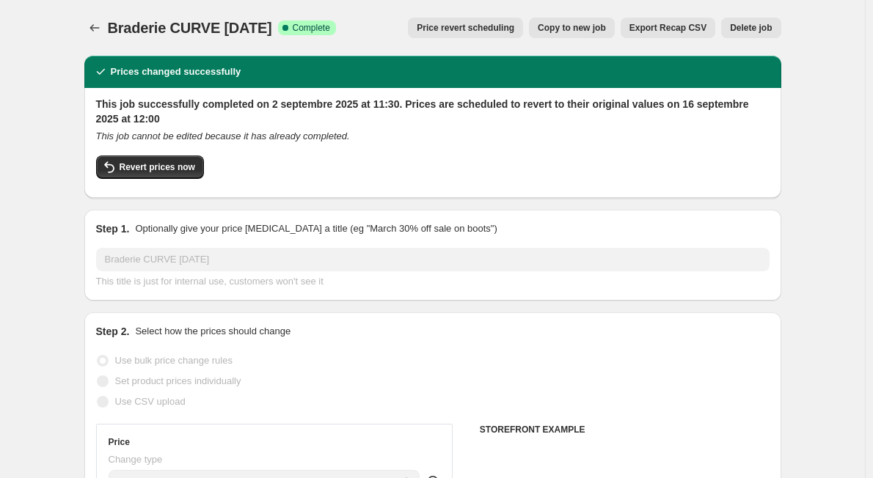
select select "collection"
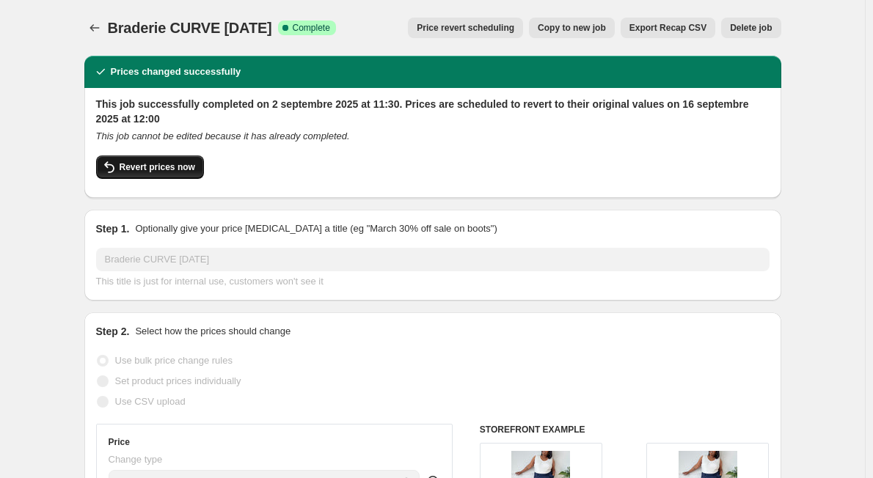
click at [150, 166] on span "Revert prices now" at bounding box center [158, 167] width 76 height 12
checkbox input "false"
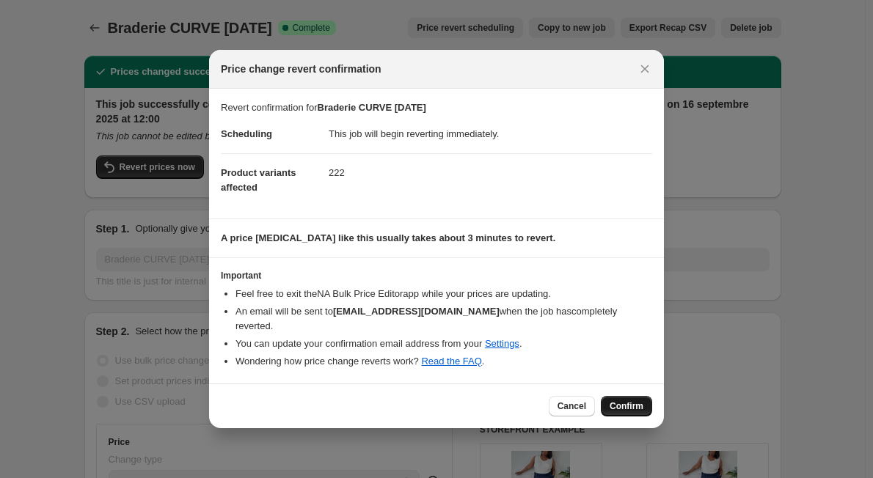
click at [642, 401] on span "Confirm" at bounding box center [626, 406] width 34 height 12
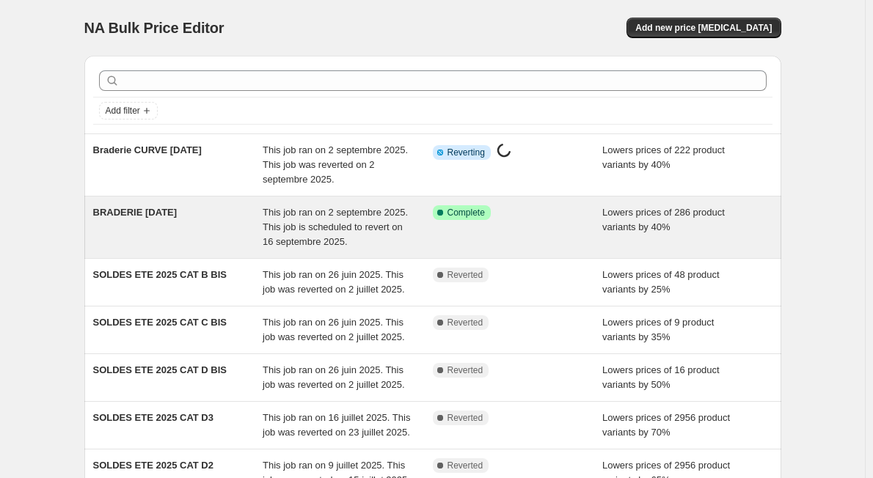
click at [208, 218] on div "BRADERIE [DATE]" at bounding box center [178, 227] width 170 height 44
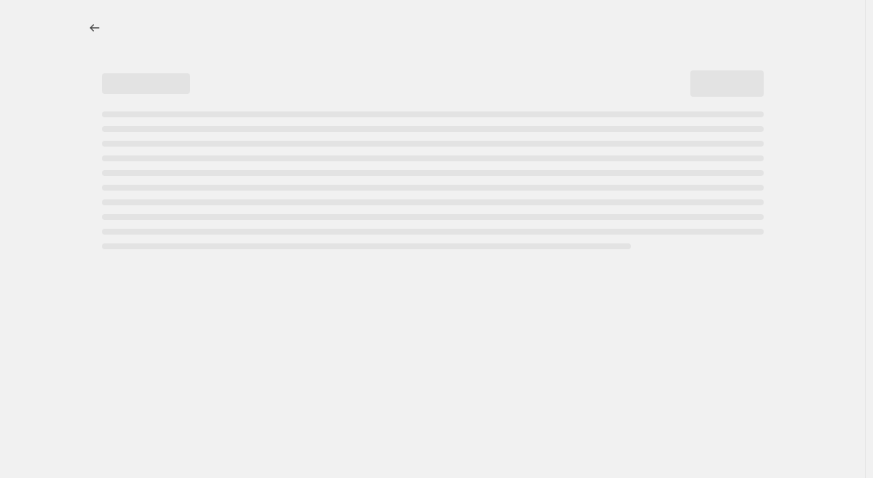
select select "percentage"
select select "collection"
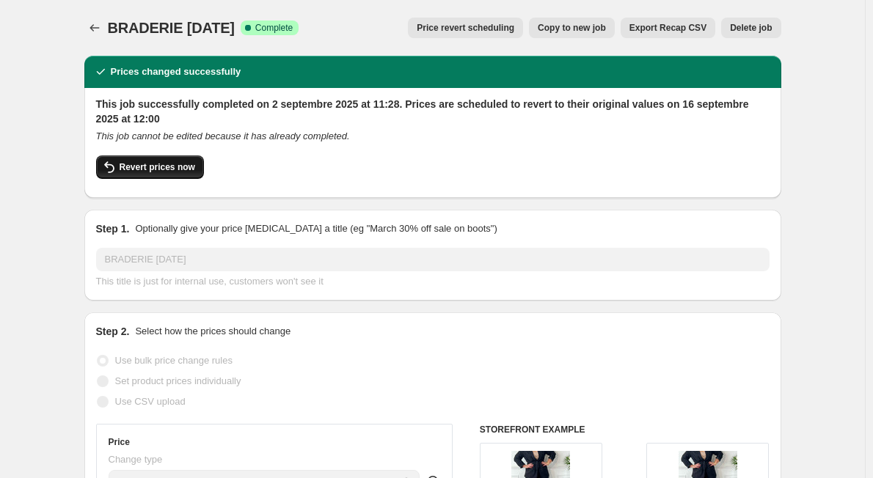
click at [162, 177] on button "Revert prices now" at bounding box center [150, 166] width 108 height 23
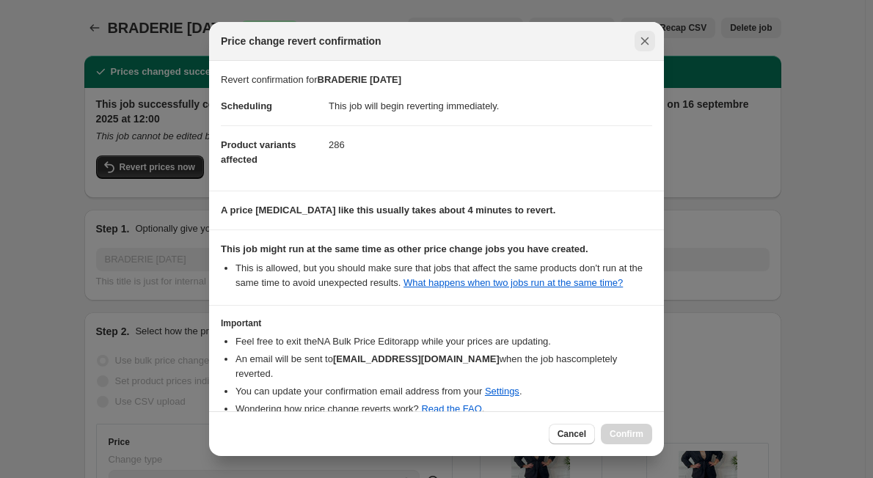
click at [648, 43] on icon "Close" at bounding box center [644, 41] width 15 height 15
checkbox input "true"
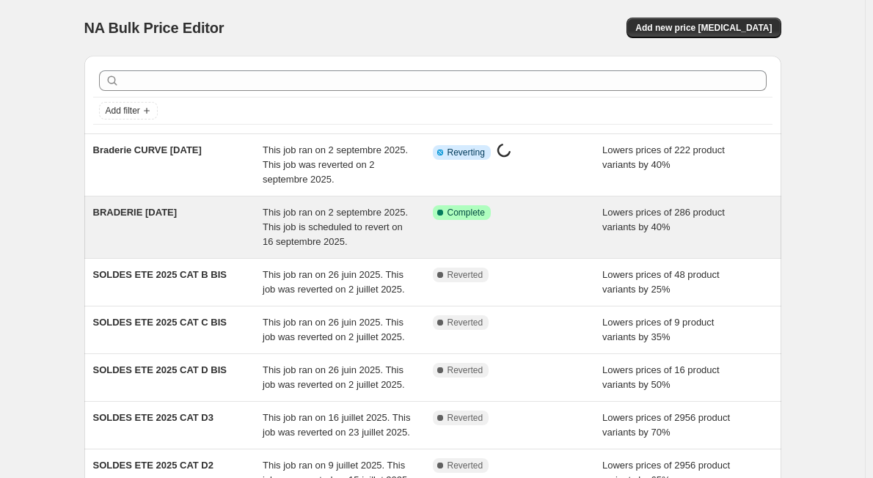
click at [177, 213] on span "BRADERIE [DATE]" at bounding box center [135, 212] width 84 height 11
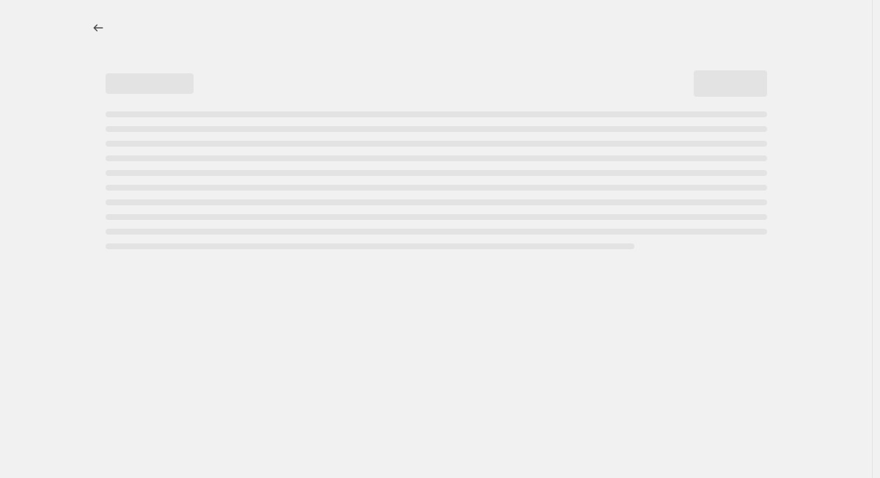
select select "percentage"
select select "collection"
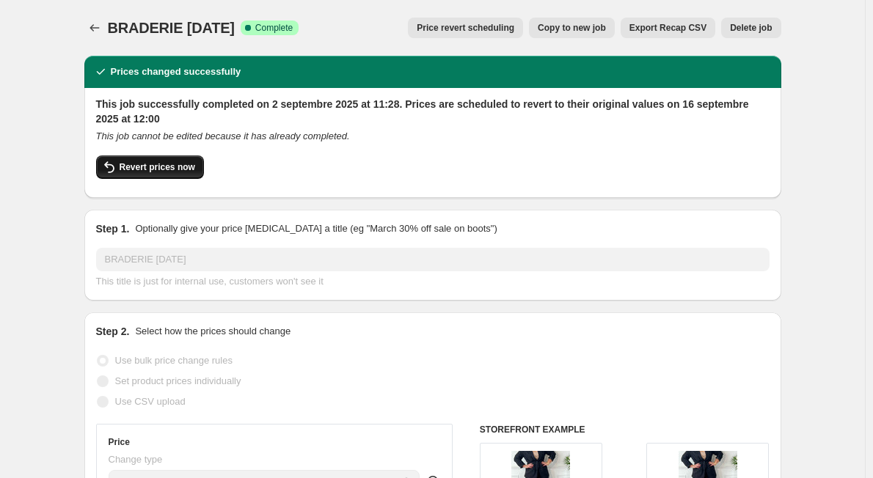
click at [161, 164] on span "Revert prices now" at bounding box center [158, 167] width 76 height 12
checkbox input "false"
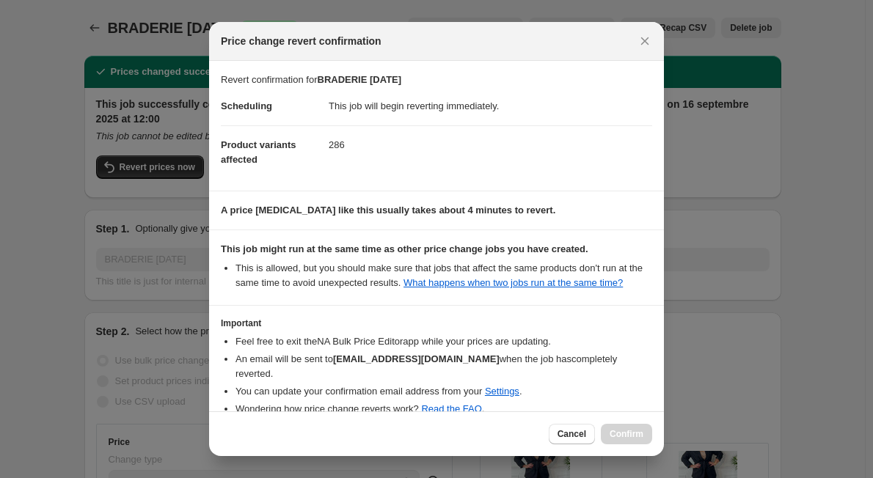
scroll to position [65, 0]
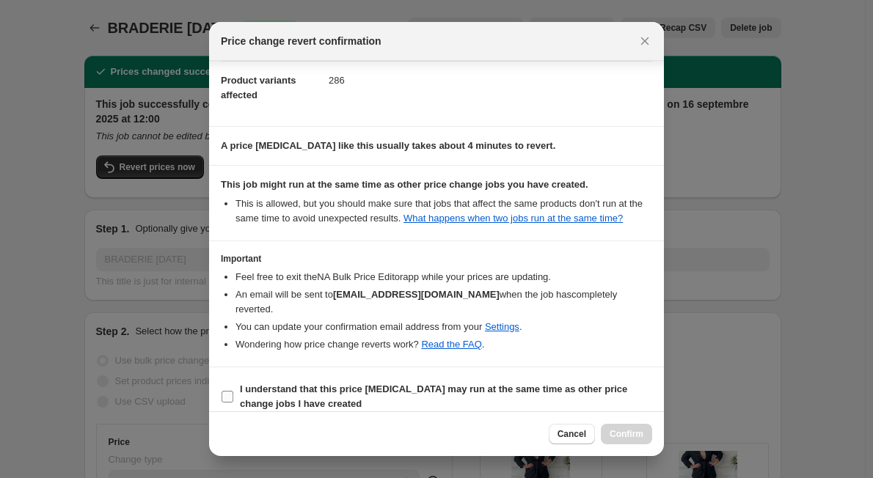
click at [238, 379] on label "I understand that this price [MEDICAL_DATA] may run at the same time as other p…" at bounding box center [436, 396] width 431 height 35
click at [233, 391] on input "I understand that this price [MEDICAL_DATA] may run at the same time as other p…" at bounding box center [227, 397] width 12 height 12
checkbox input "true"
click at [613, 436] on span "Confirm" at bounding box center [626, 434] width 34 height 12
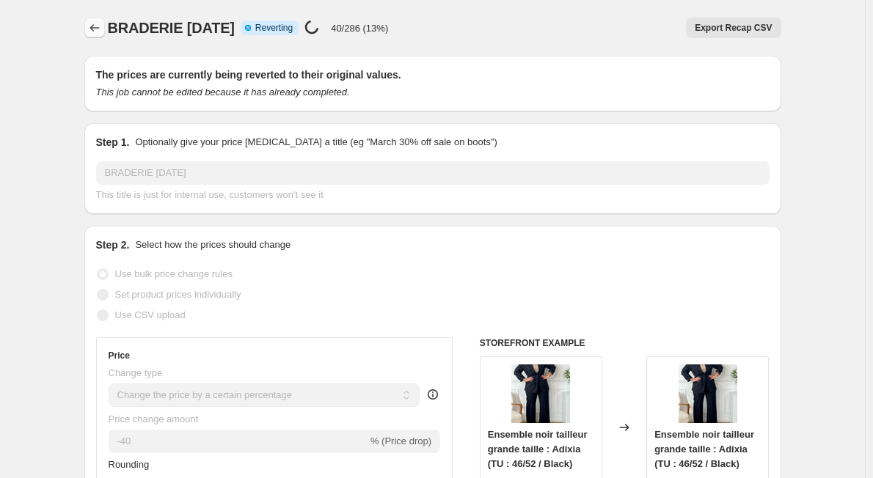
click at [100, 21] on button "Price change jobs" at bounding box center [94, 28] width 21 height 21
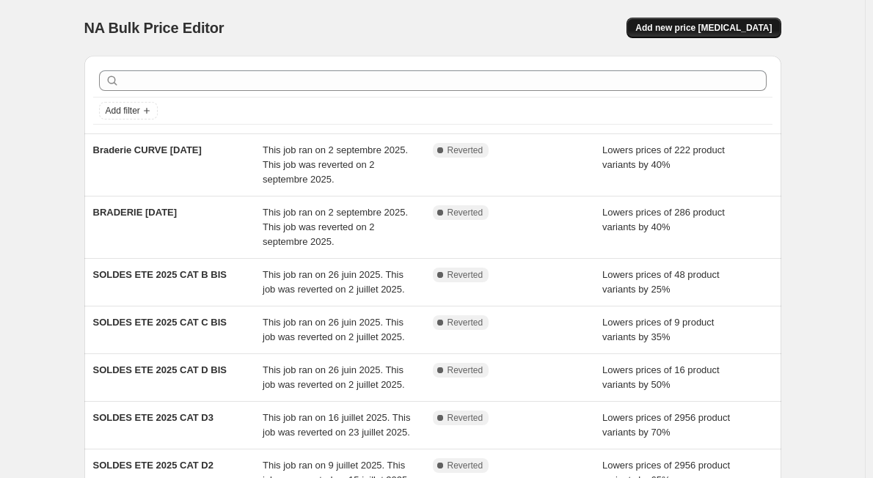
click at [704, 24] on span "Add new price [MEDICAL_DATA]" at bounding box center [703, 28] width 136 height 12
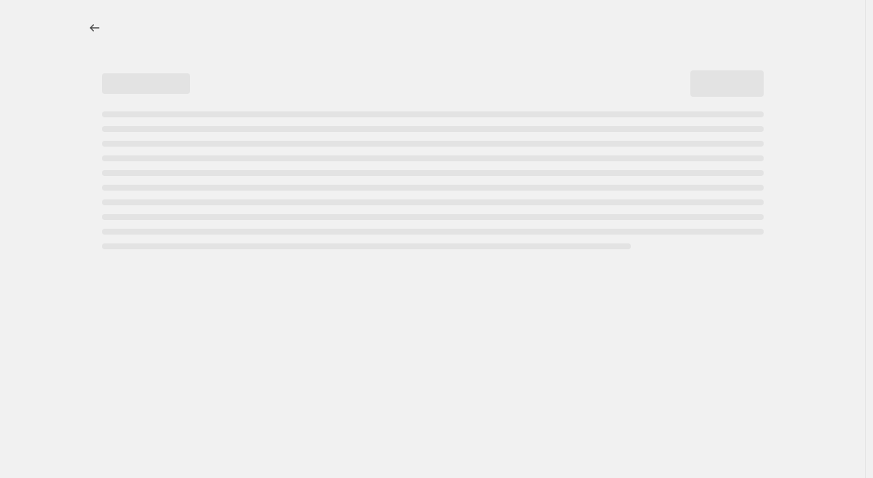
select select "percentage"
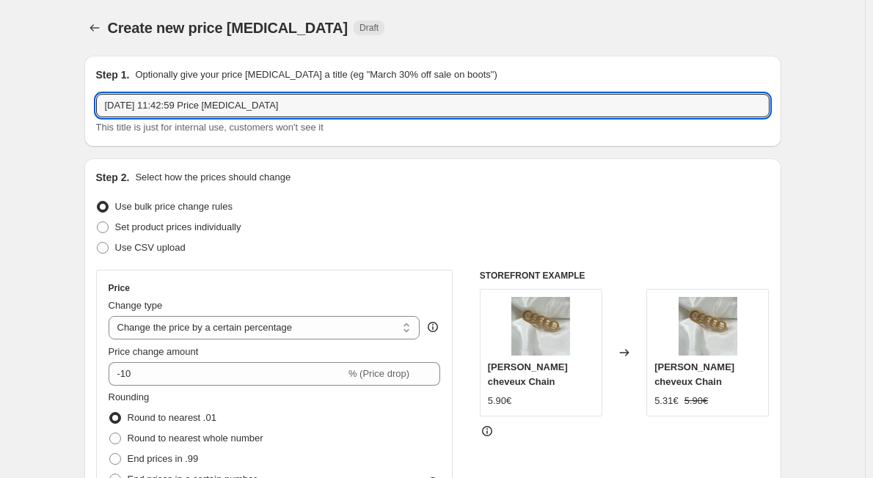
drag, startPoint x: 283, startPoint y: 109, endPoint x: -131, endPoint y: 58, distance: 416.8
click at [0, 58] on html "Home Settings Plans Skip to content Create new price [MEDICAL_DATA]. This page …" at bounding box center [436, 239] width 873 height 478
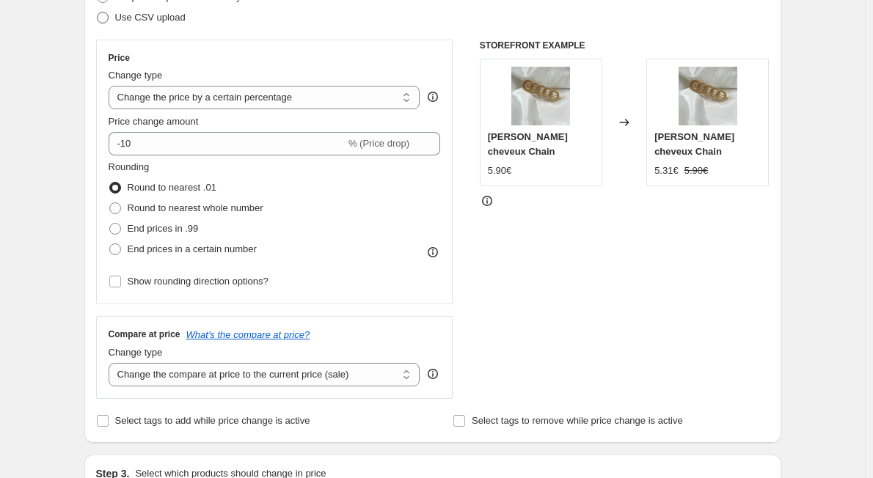
scroll to position [233, 0]
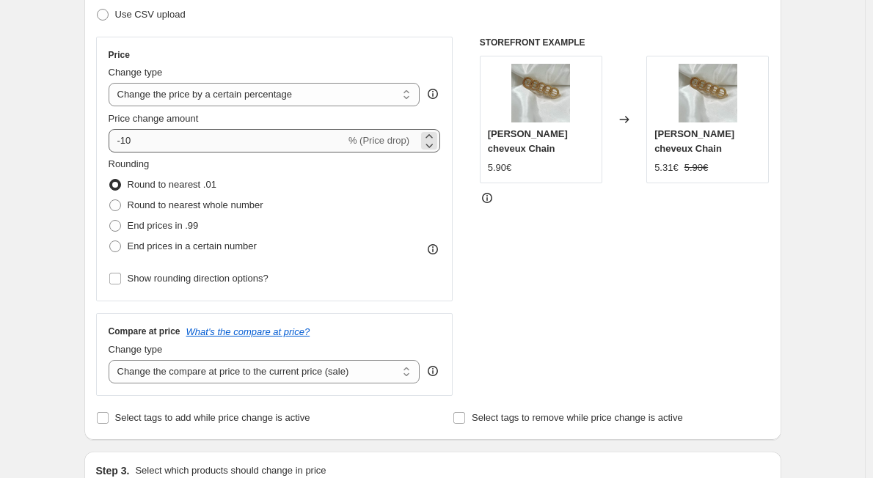
type input "BRADERIE 2"
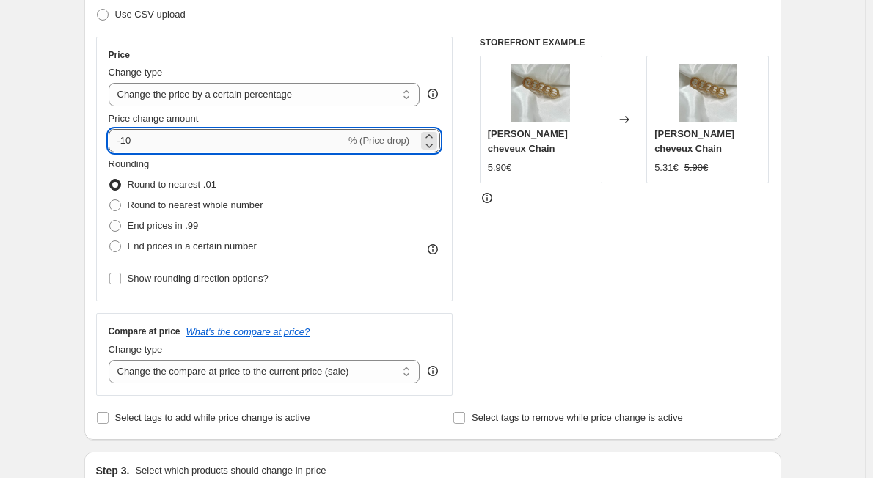
click at [148, 144] on input "-10" at bounding box center [227, 140] width 237 height 23
type input "-1"
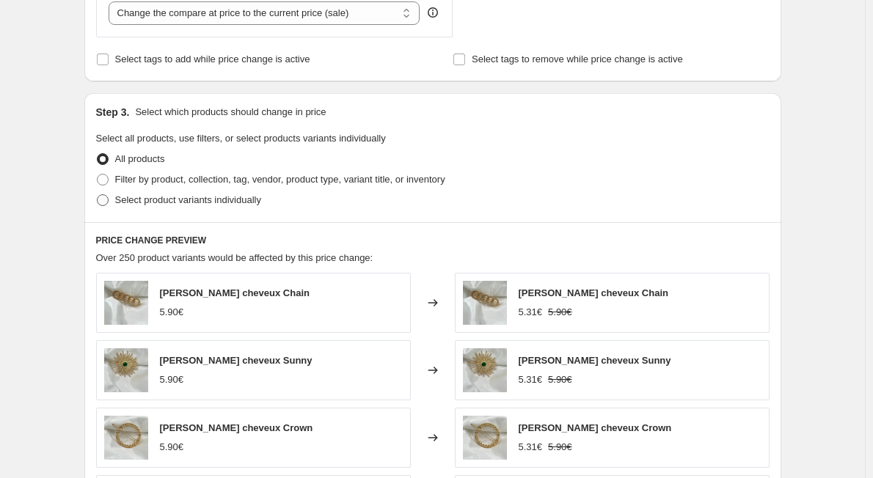
scroll to position [593, 0]
type input "-40"
click at [109, 177] on span at bounding box center [103, 179] width 12 height 12
click at [98, 174] on input "Filter by product, collection, tag, vendor, product type, variant title, or inv…" at bounding box center [97, 173] width 1 height 1
radio input "true"
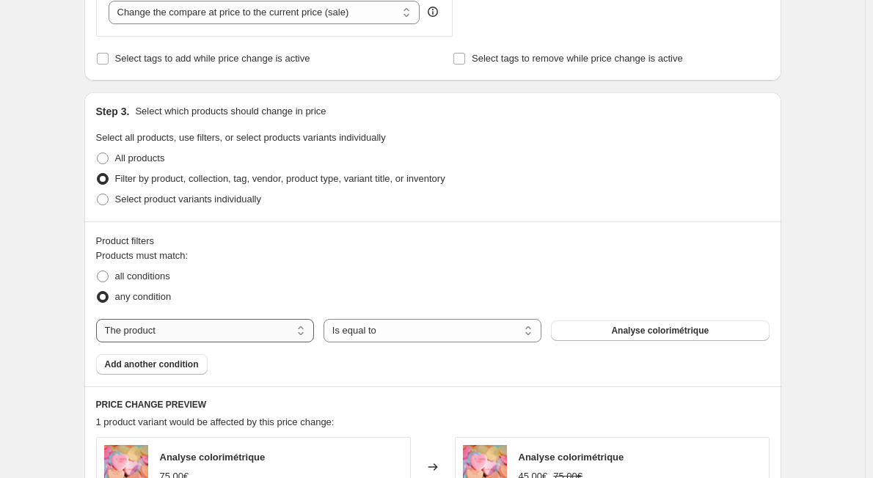
click at [225, 334] on select "The product The product's collection The product's tag The product's vendor The…" at bounding box center [205, 330] width 218 height 23
select select "collection"
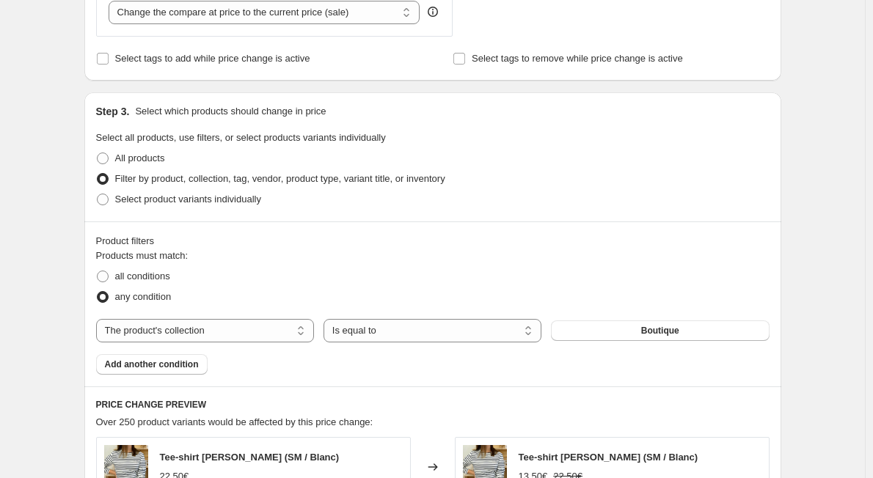
click at [638, 332] on button "Boutique" at bounding box center [660, 331] width 218 height 21
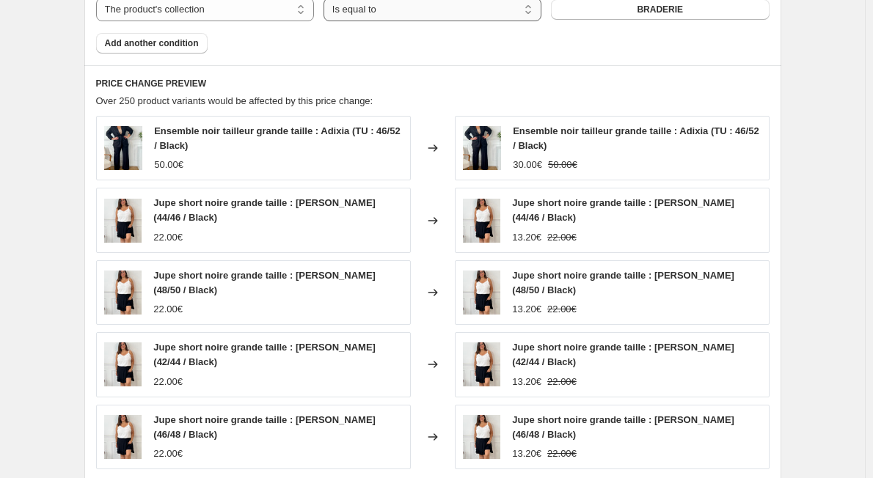
scroll to position [1159, 0]
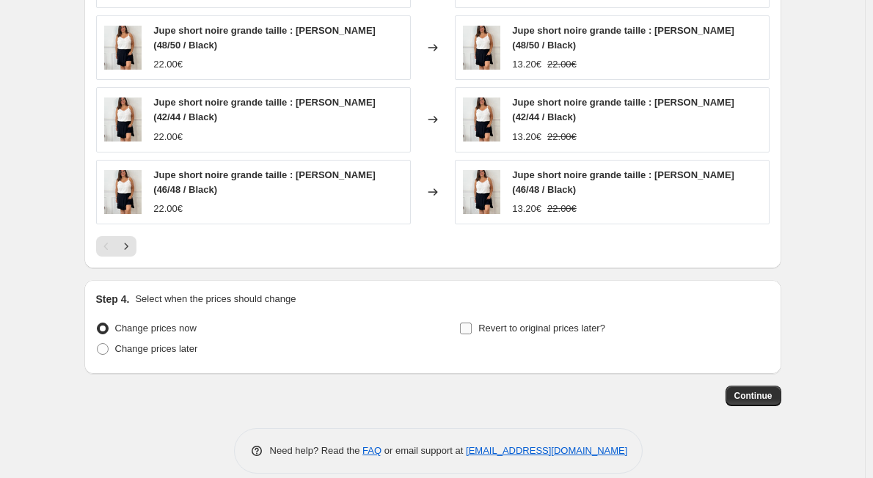
click at [471, 323] on input "Revert to original prices later?" at bounding box center [466, 329] width 12 height 12
checkbox input "true"
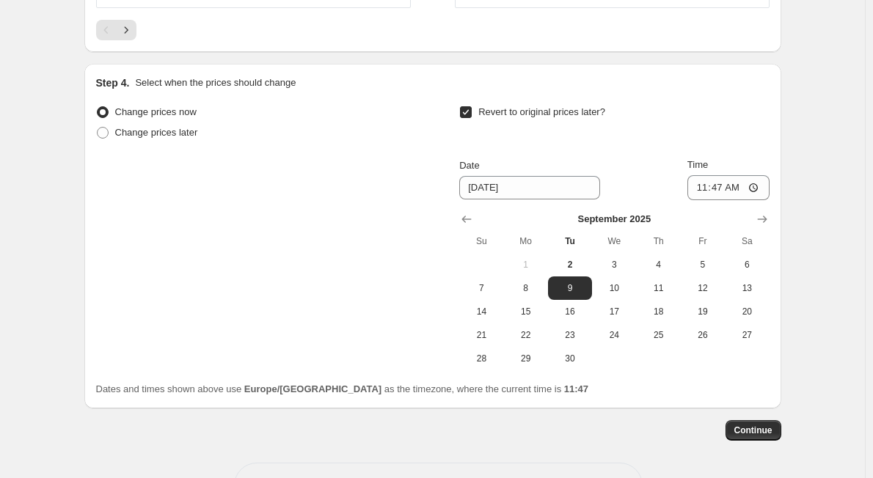
scroll to position [1376, 0]
click at [566, 301] on button "16" at bounding box center [570, 310] width 44 height 23
type input "9/16/2025"
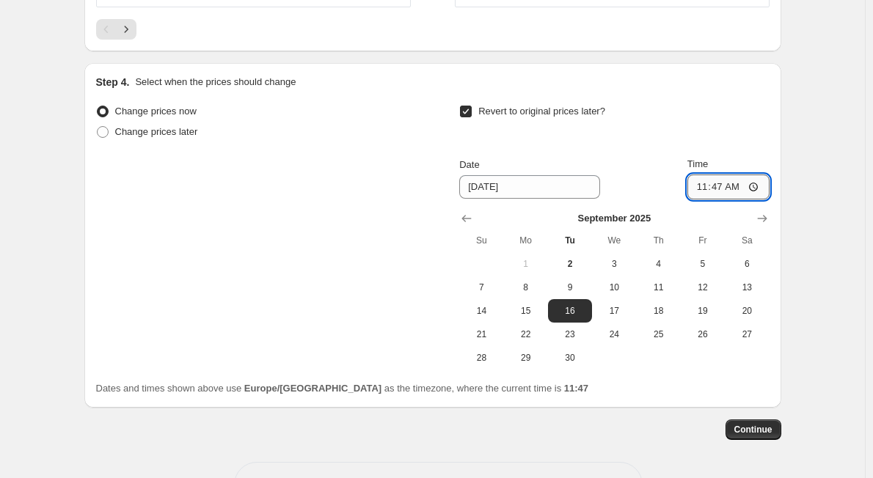
click at [728, 175] on input "11:47" at bounding box center [728, 187] width 82 height 25
click at [725, 175] on input "11:47" at bounding box center [728, 187] width 82 height 25
click at [757, 175] on input "11:47" at bounding box center [728, 187] width 82 height 25
type input "12:00"
click at [659, 381] on div "Dates and times shown above use Europe/Paris as the timezone, where the current…" at bounding box center [432, 388] width 673 height 15
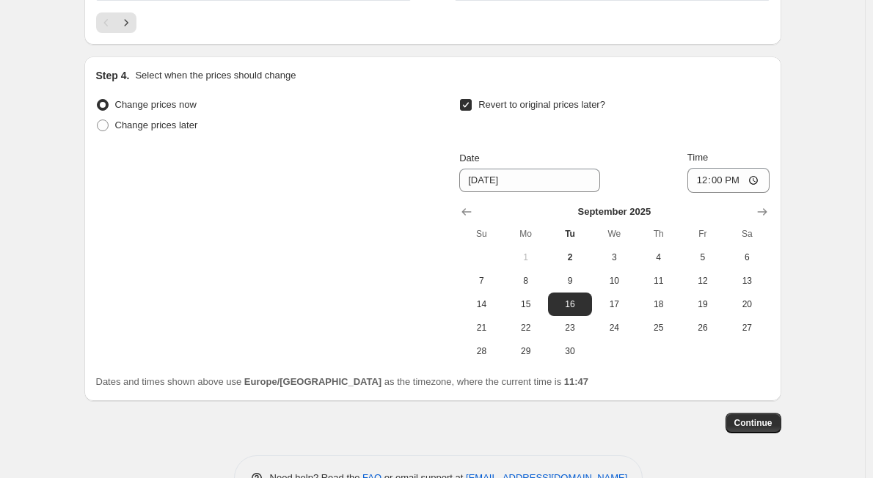
scroll to position [1384, 0]
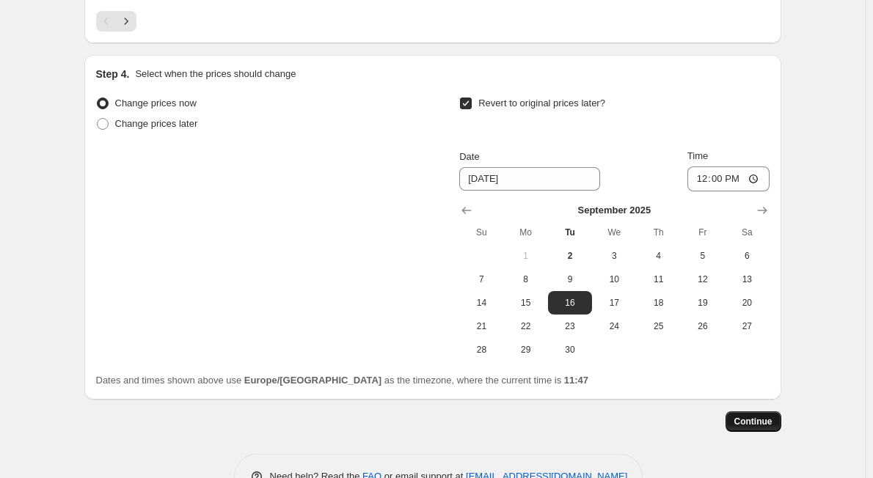
click at [750, 411] on button "Continue" at bounding box center [753, 421] width 56 height 21
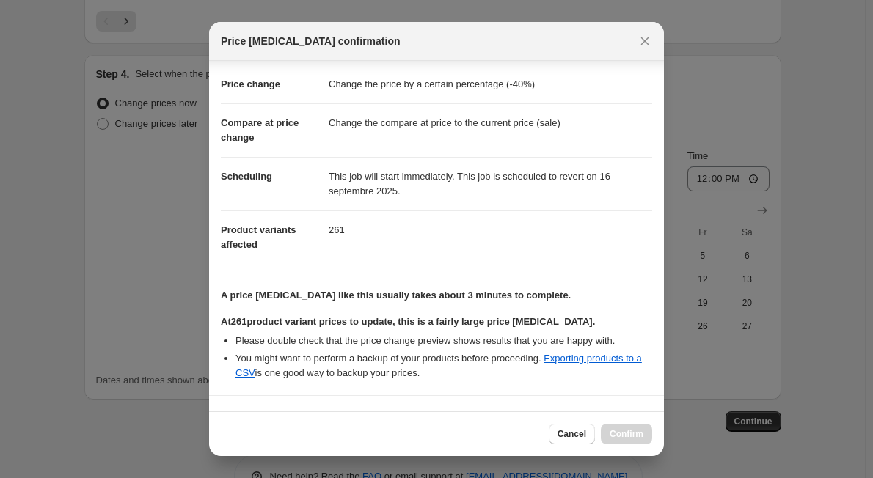
scroll to position [235, 0]
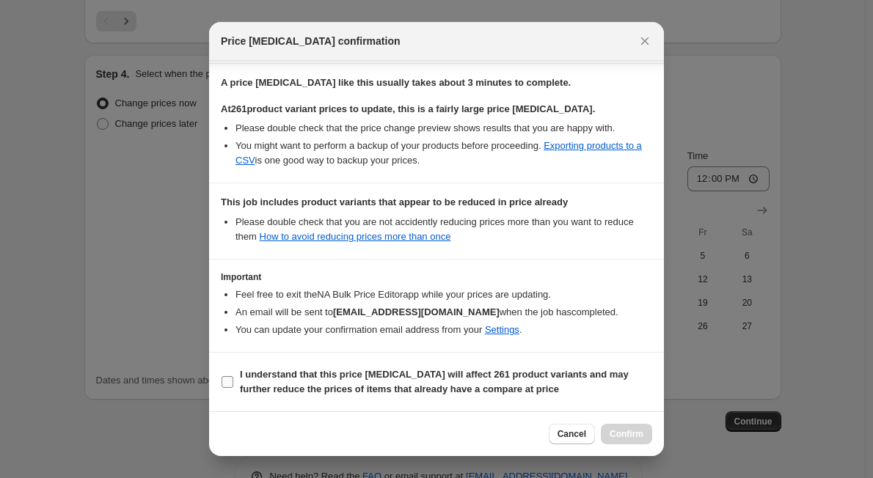
click at [225, 384] on input "I understand that this price change job will affect 261 product variants and ma…" at bounding box center [227, 382] width 12 height 12
checkbox input "true"
click at [621, 433] on span "Confirm" at bounding box center [626, 434] width 34 height 12
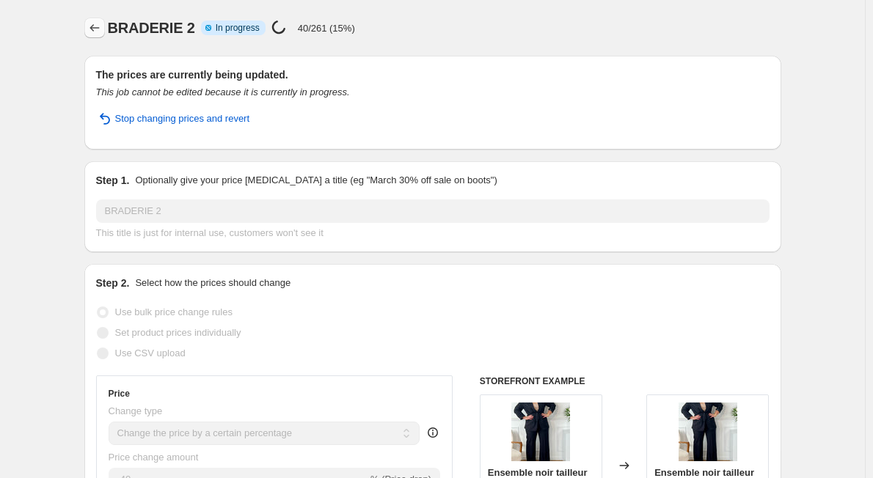
click at [95, 29] on icon "Price change jobs" at bounding box center [94, 27] width 10 height 7
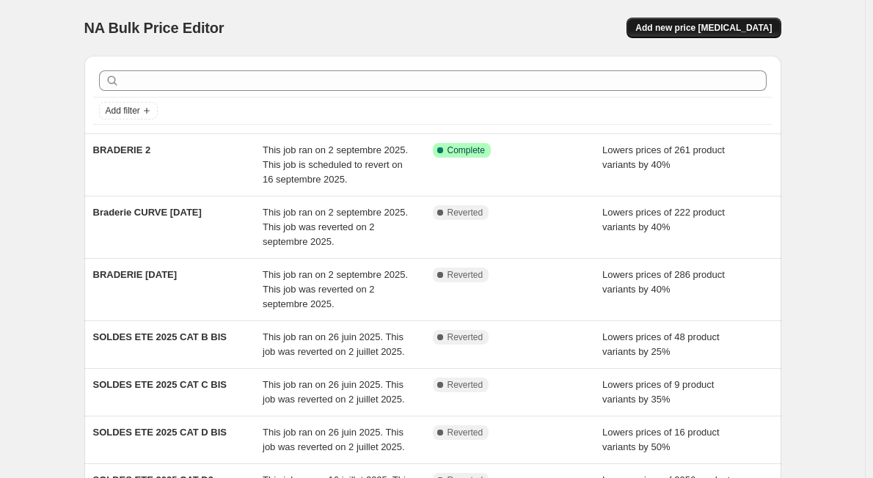
click at [706, 31] on span "Add new price change job" at bounding box center [703, 28] width 136 height 12
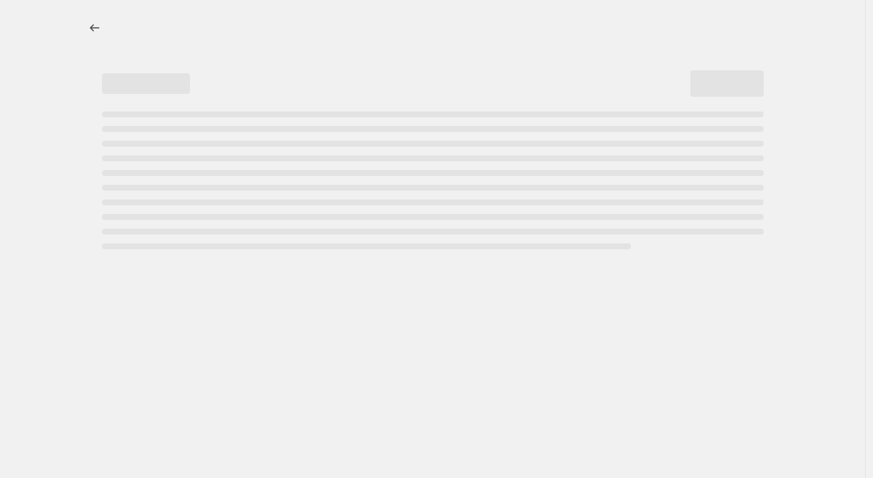
select select "percentage"
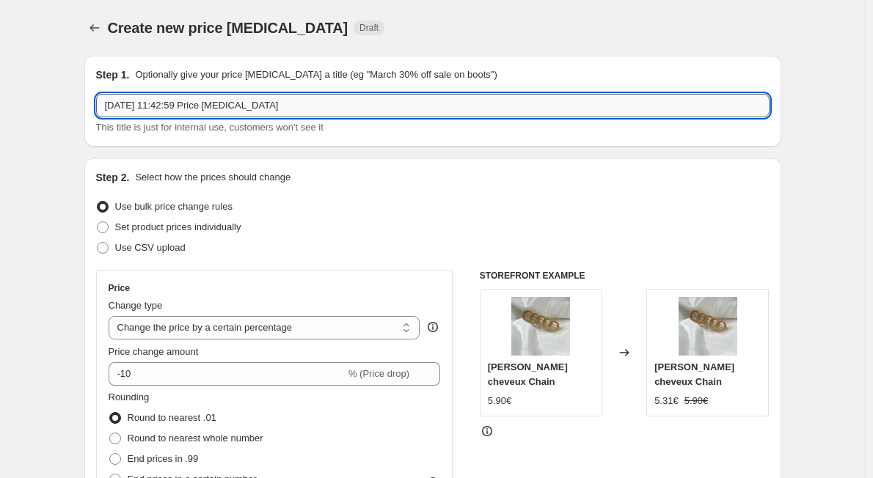
click at [166, 103] on input "2 sept. 2025, 11:42:59 Price change job" at bounding box center [432, 105] width 673 height 23
drag, startPoint x: 315, startPoint y: 111, endPoint x: -169, endPoint y: 69, distance: 485.9
click at [0, 69] on html "Home Settings Plans Skip to content Create new price change job. This page is r…" at bounding box center [436, 239] width 873 height 478
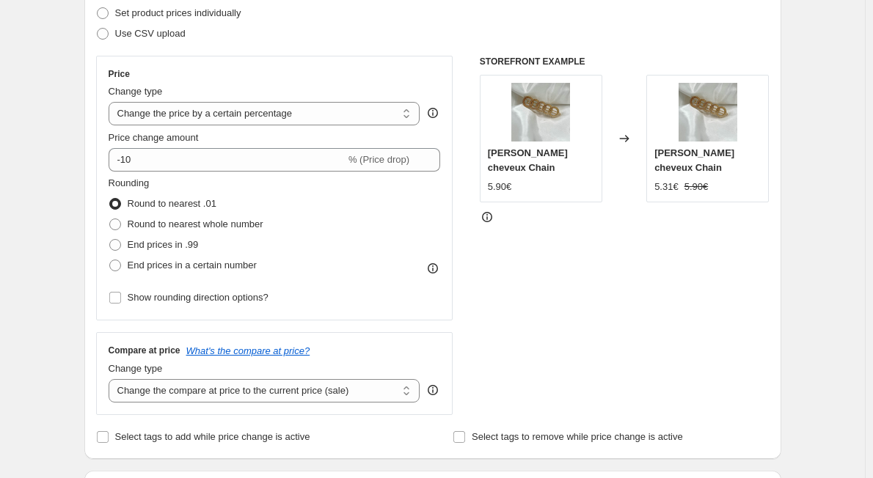
scroll to position [215, 0]
type input "BRADERIE 2 CURVE"
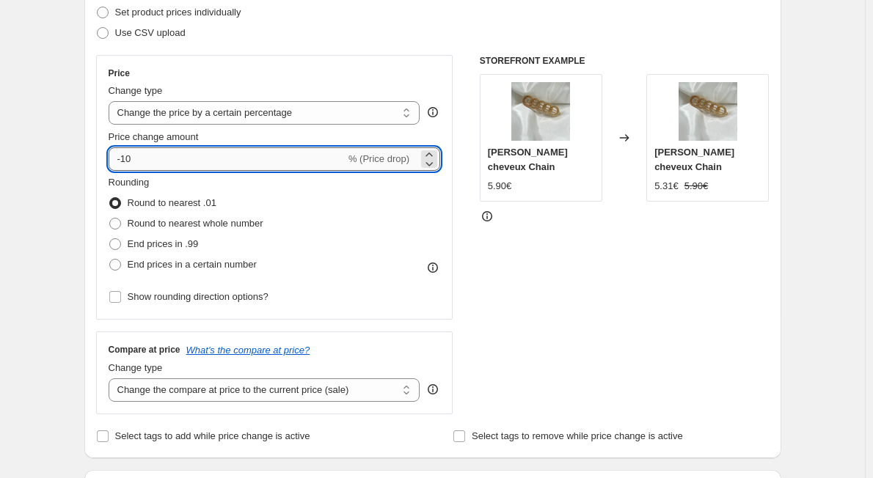
click at [202, 161] on input "-10" at bounding box center [227, 158] width 237 height 23
type input "-1"
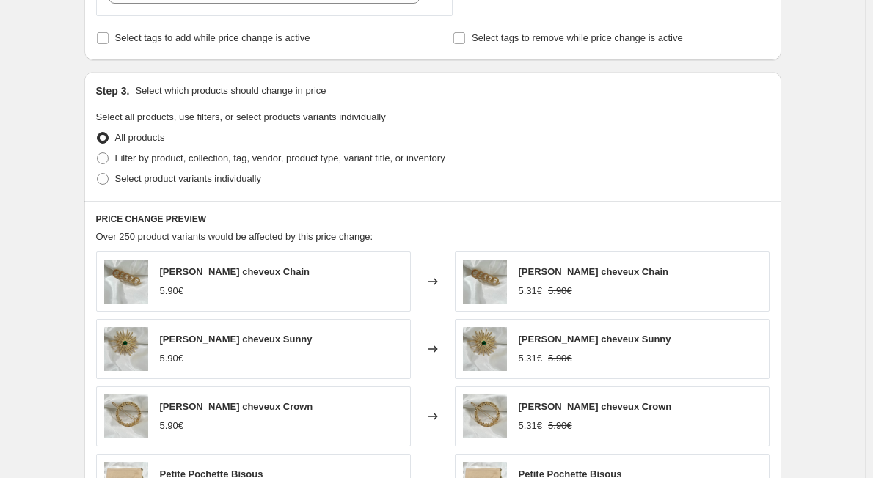
scroll to position [618, 0]
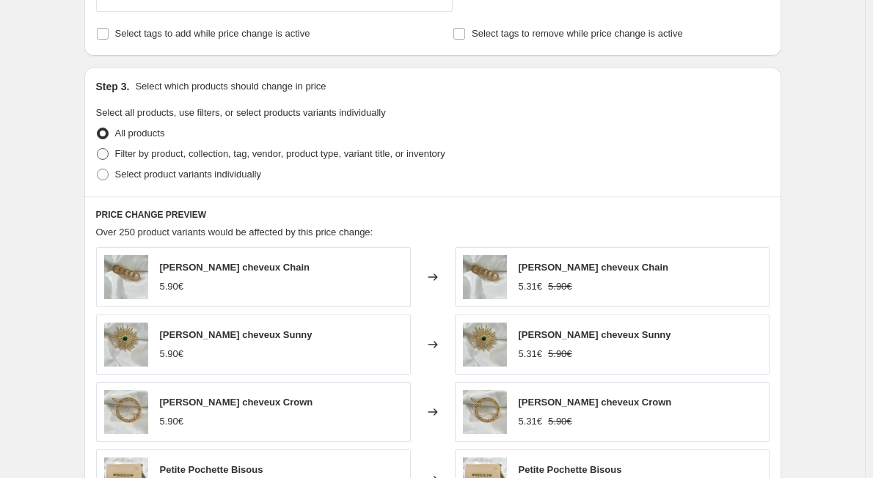
type input "-40"
click at [108, 155] on span at bounding box center [103, 154] width 12 height 12
click at [98, 149] on input "Filter by product, collection, tag, vendor, product type, variant title, or inv…" at bounding box center [97, 148] width 1 height 1
radio input "true"
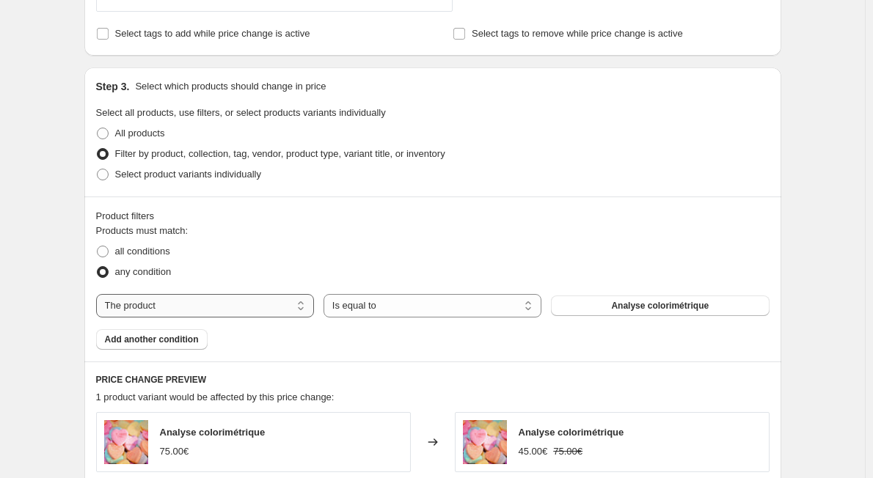
click at [199, 301] on select "The product The product's collection The product's tag The product's vendor The…" at bounding box center [205, 305] width 218 height 23
select select "collection"
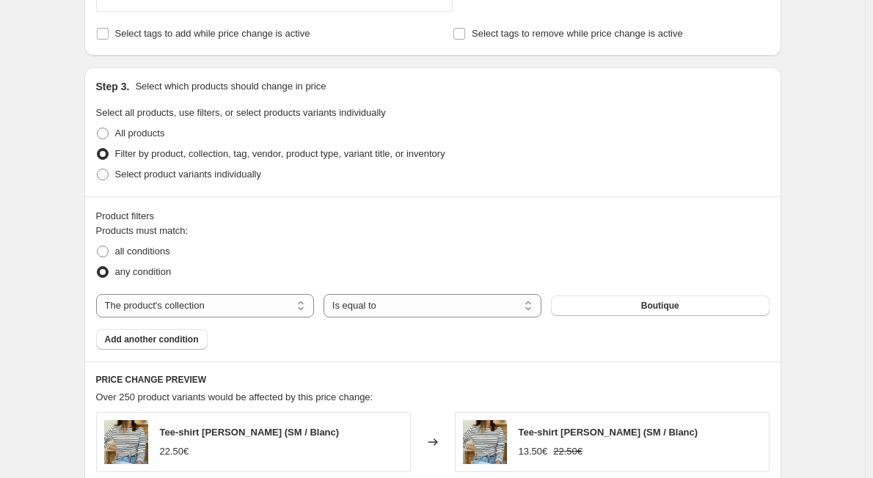
click at [658, 311] on span "Boutique" at bounding box center [660, 306] width 38 height 12
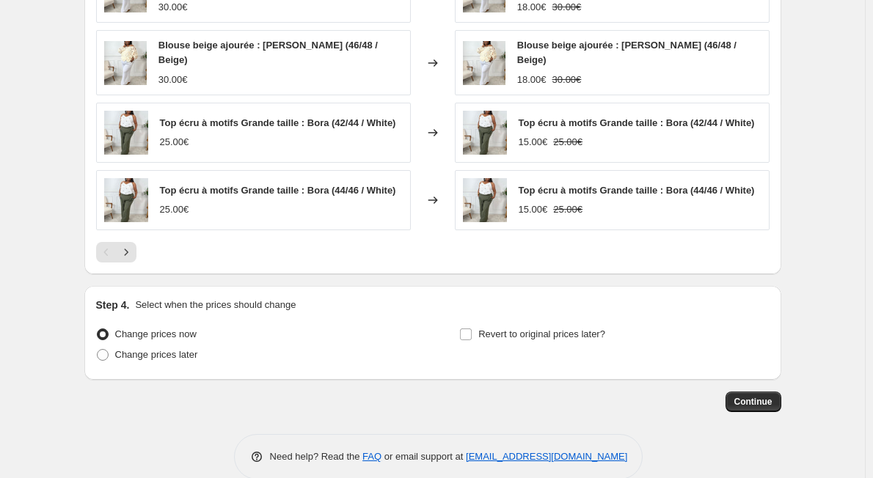
scroll to position [1154, 0]
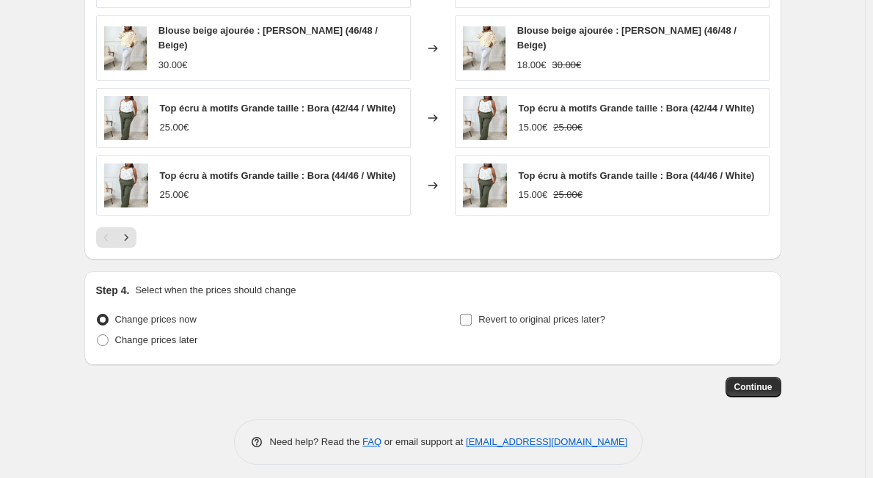
click at [471, 314] on input "Revert to original prices later?" at bounding box center [466, 320] width 12 height 12
checkbox input "true"
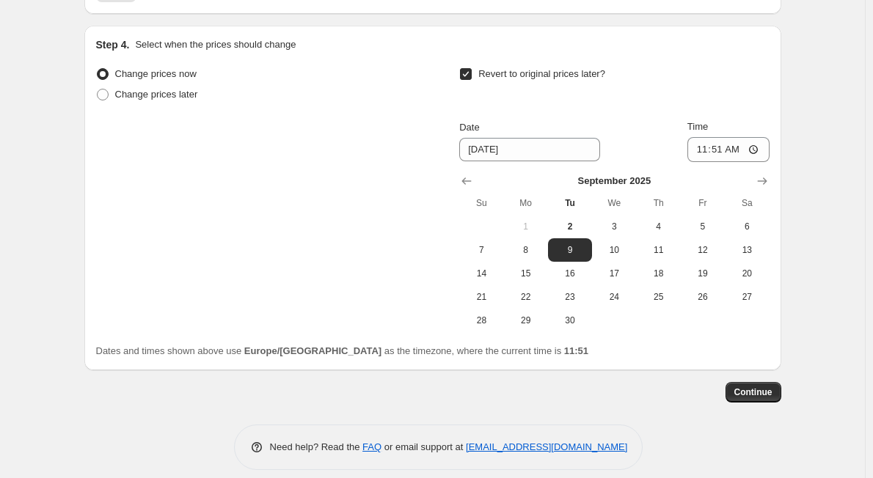
scroll to position [1405, 0]
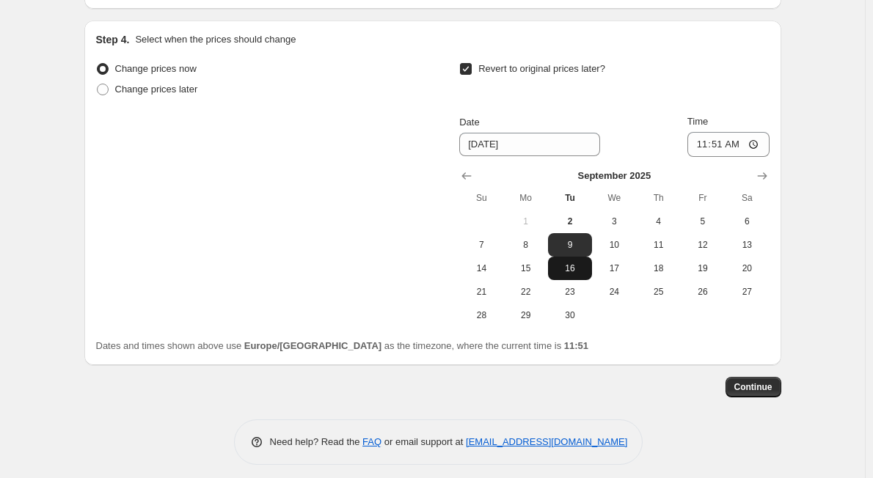
click at [568, 257] on button "16" at bounding box center [570, 268] width 44 height 23
type input "9/16/2025"
click at [731, 132] on input "11:51" at bounding box center [728, 144] width 82 height 25
click at [753, 134] on input "11:51" at bounding box center [728, 144] width 82 height 25
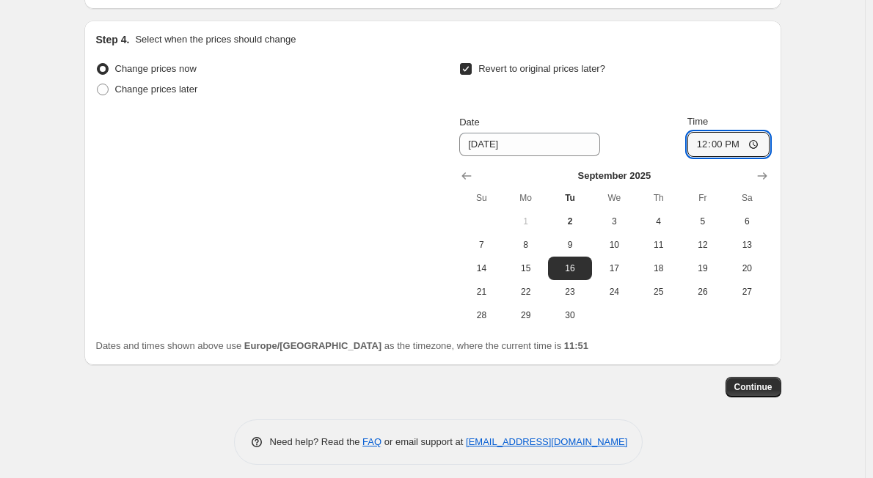
type input "12:00"
click at [762, 381] on span "Continue" at bounding box center [753, 387] width 38 height 12
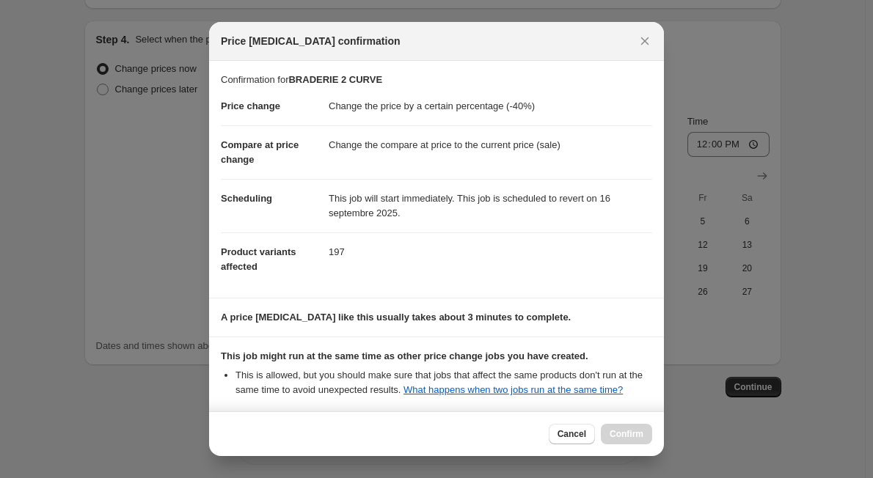
scroll to position [154, 0]
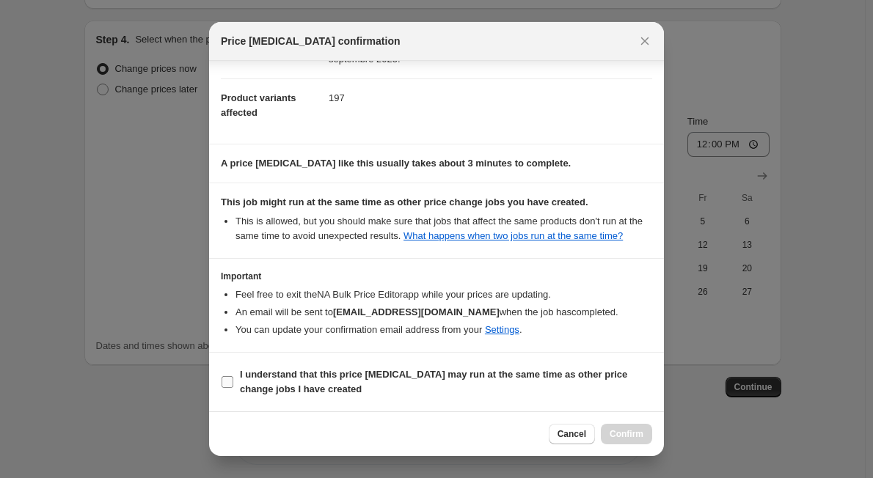
click at [230, 377] on input "I understand that this price change job may run at the same time as other price…" at bounding box center [227, 382] width 12 height 12
checkbox input "true"
click at [615, 439] on span "Confirm" at bounding box center [626, 434] width 34 height 12
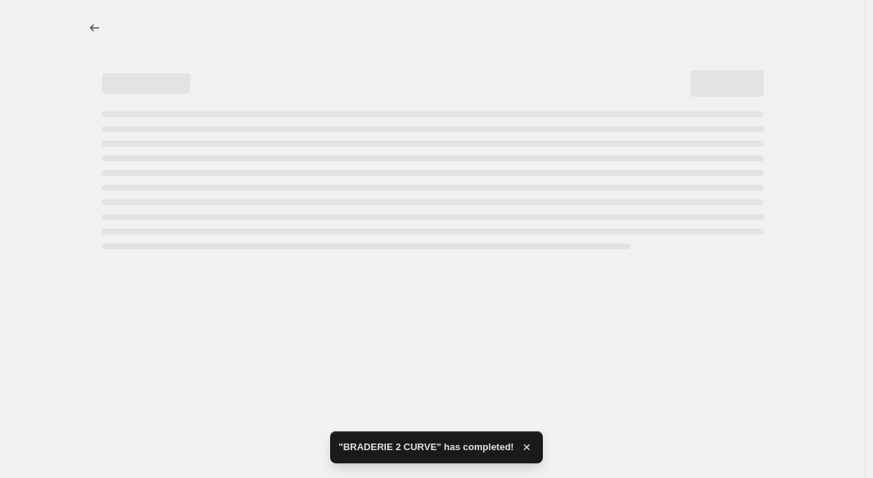
select select "percentage"
select select "collection"
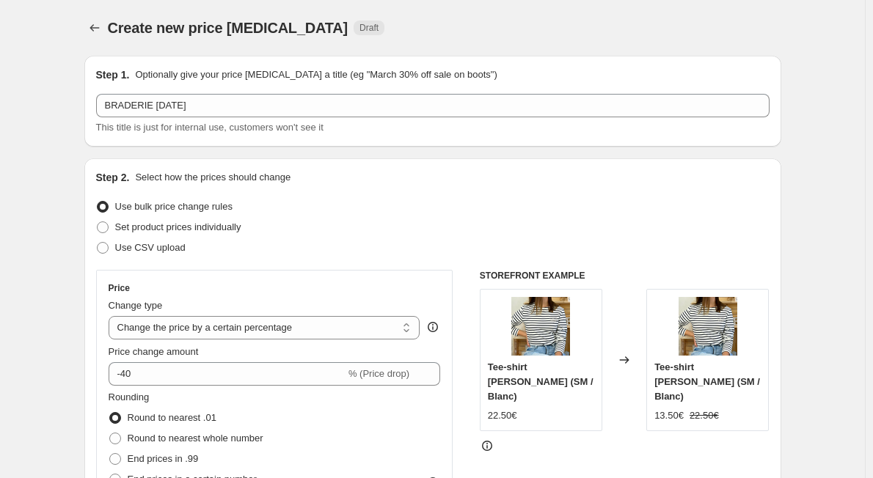
select select "percentage"
select select "collection"
